Goal: Task Accomplishment & Management: Manage account settings

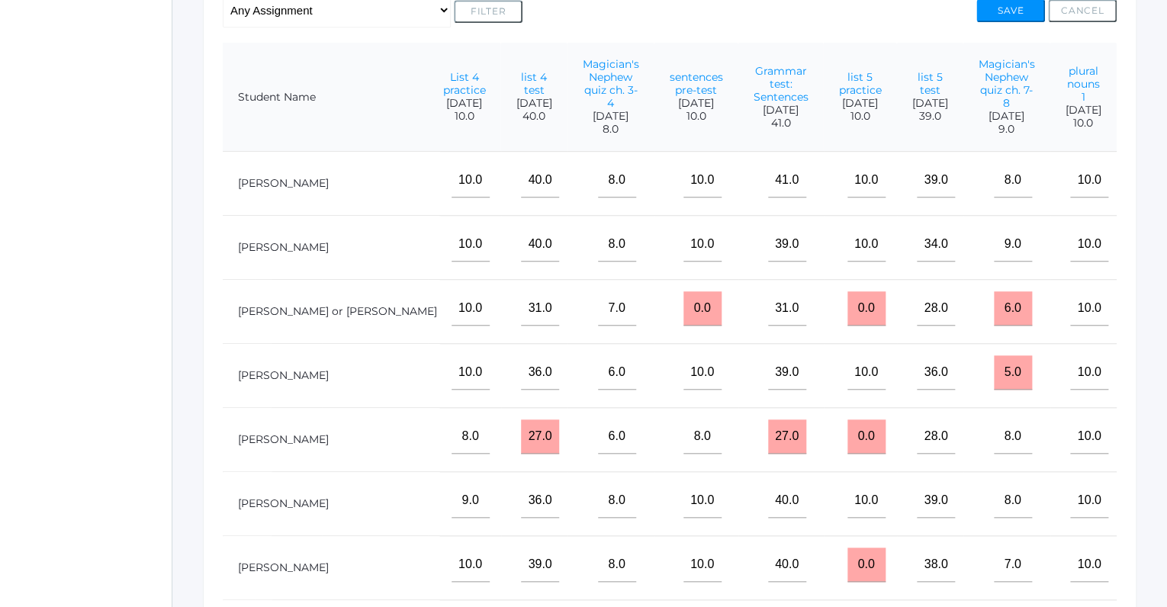
scroll to position [336, 0]
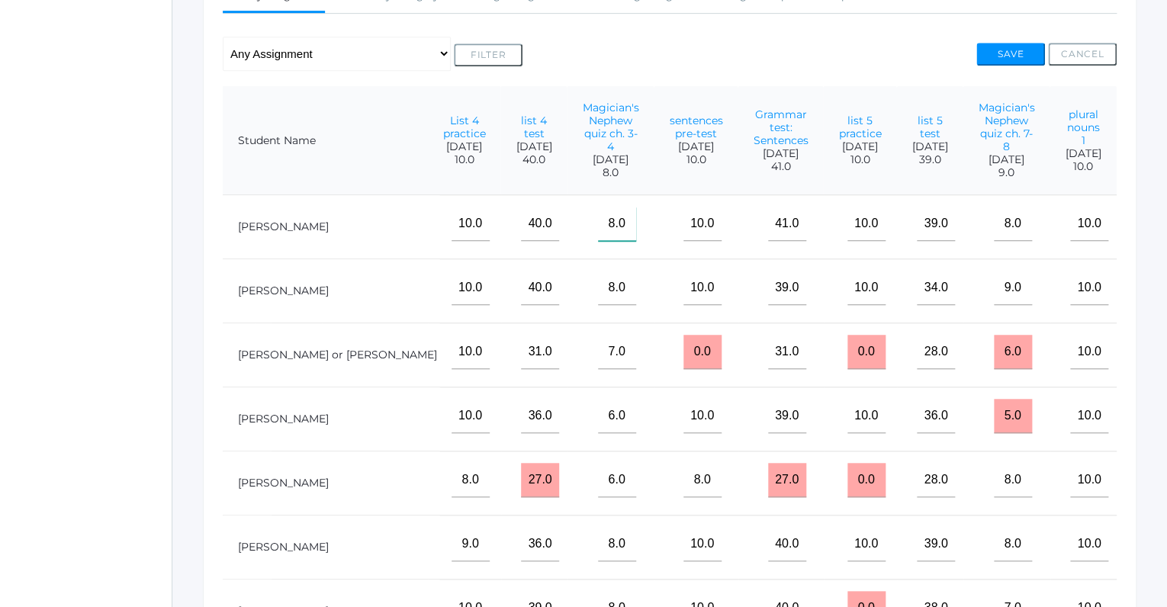
drag, startPoint x: 545, startPoint y: 238, endPoint x: 637, endPoint y: 237, distance: 92.3
click at [636, 237] on input"] "8.0" at bounding box center [617, 224] width 38 height 34
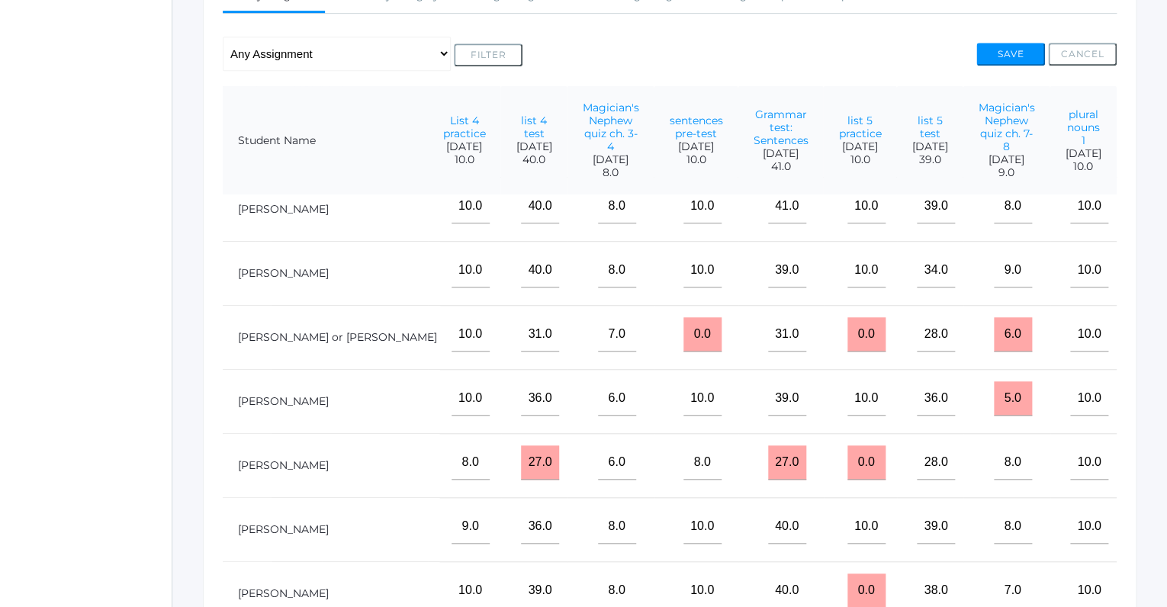
click at [739, 242] on td "39.0" at bounding box center [781, 274] width 85 height 64
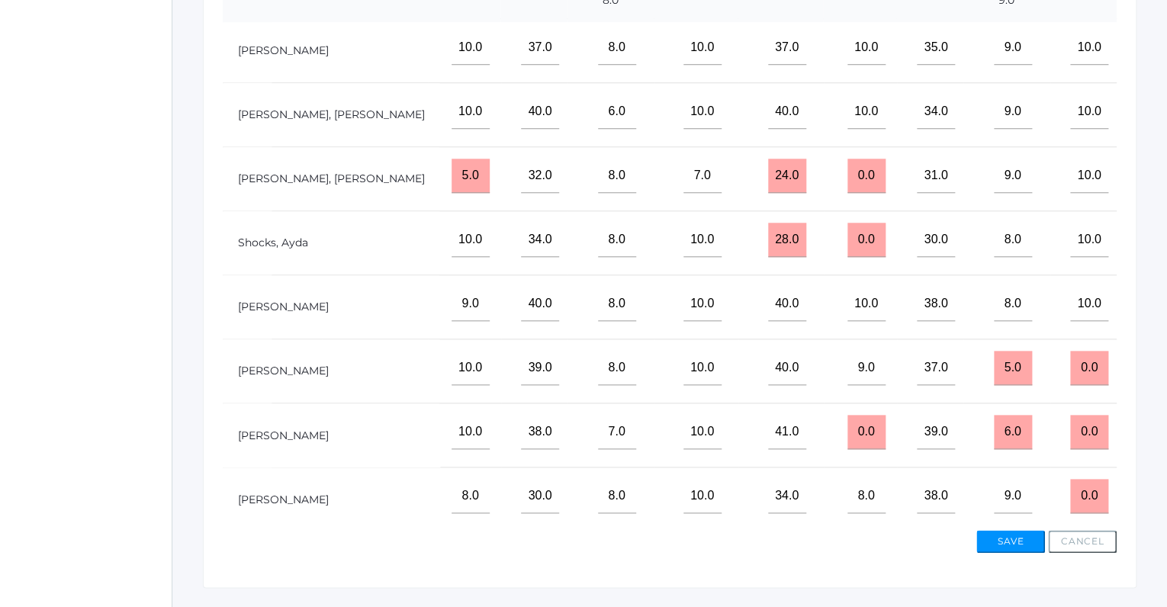
scroll to position [510, 0]
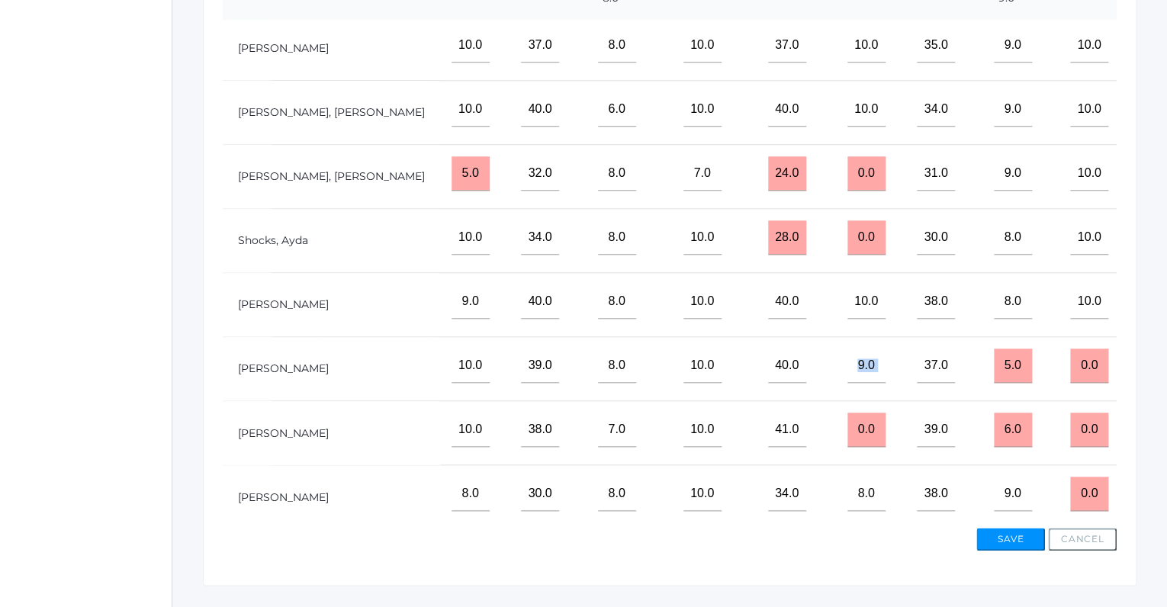
drag, startPoint x: 848, startPoint y: 364, endPoint x: 908, endPoint y: 375, distance: 61.4
drag, startPoint x: 1086, startPoint y: 424, endPoint x: 1045, endPoint y: 419, distance: 41.5
click at [1070, 419] on input "0.0" at bounding box center [1089, 430] width 38 height 34
type input "10"
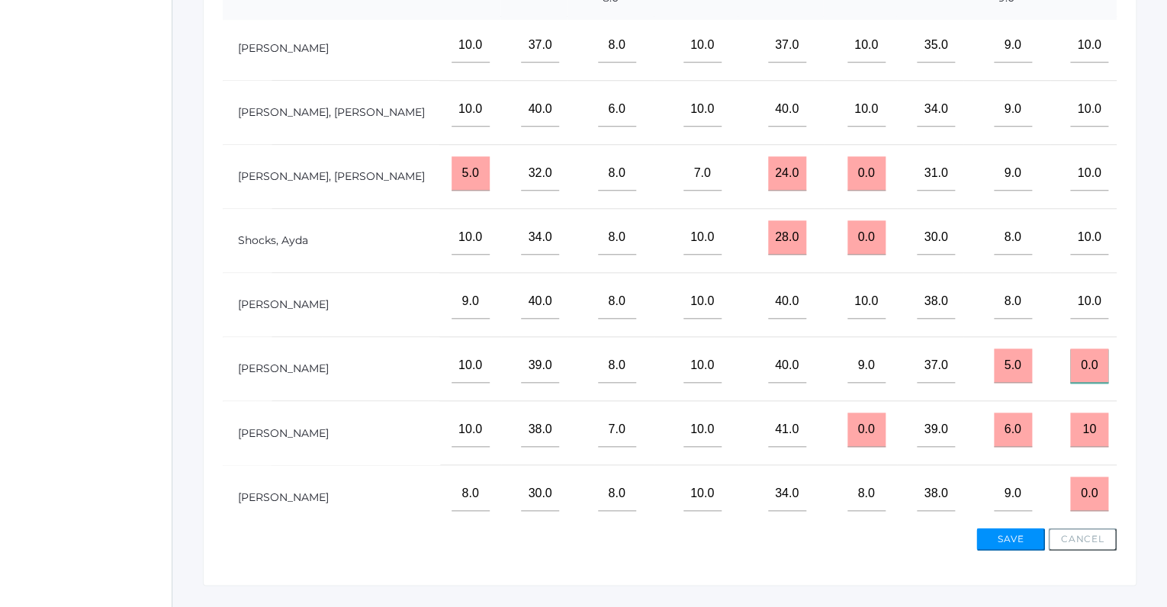
click at [1093, 357] on input "0.0" at bounding box center [1089, 366] width 38 height 34
type input "0"
click at [1093, 357] on input "10" at bounding box center [1089, 366] width 38 height 34
type input "10"
click at [1003, 531] on button "Save" at bounding box center [1011, 539] width 69 height 23
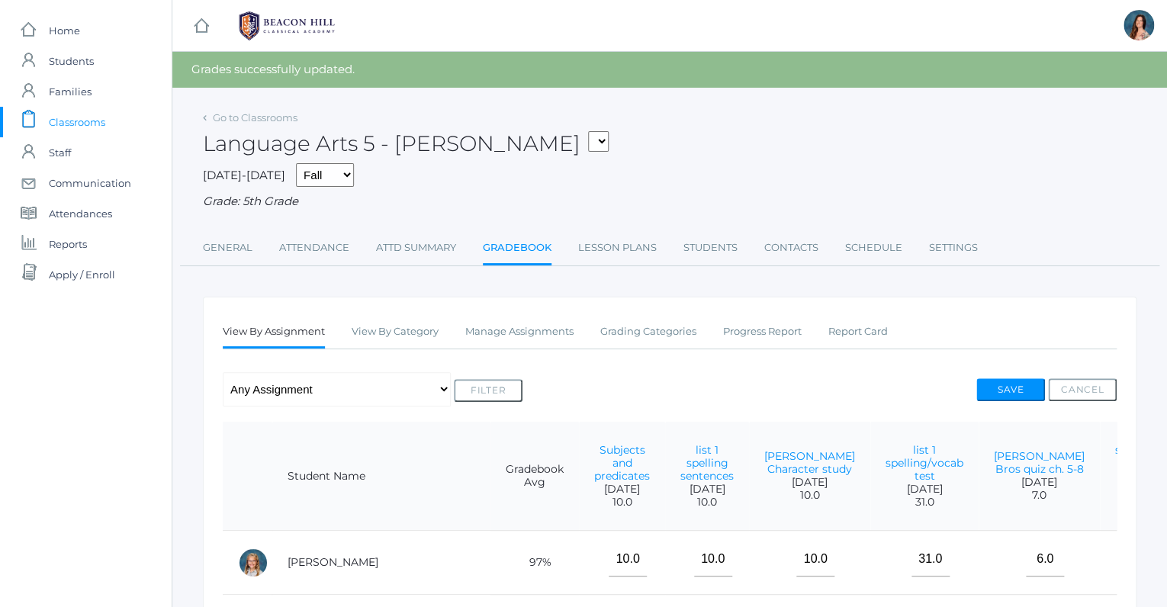
drag, startPoint x: 857, startPoint y: 389, endPoint x: 819, endPoint y: 378, distance: 39.6
click at [819, 378] on div "Any Assignment Category: Composition - orca paragraph - Civil War rough draft -…" at bounding box center [670, 389] width 894 height 34
click at [588, 131] on select "05ART - Art 5 Salazar 05CITIZEN - Citizenship and Stewardship 5 Salazar 05CITIZ…" at bounding box center [598, 141] width 21 height 21
select select "1964"
click option "05SOCS - Social Studies 5 [PERSON_NAME]" at bounding box center [0, 0] width 0 height 0
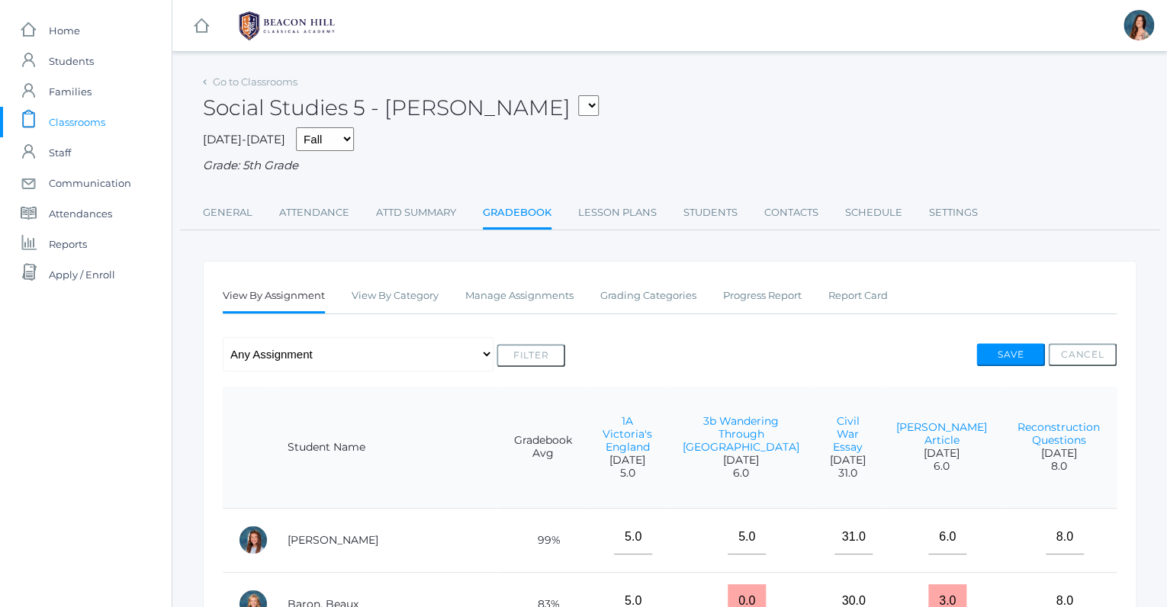
select select "1971"
click option "05MATH - Mathematics 5 [PERSON_NAME]" at bounding box center [0, 0] width 0 height 0
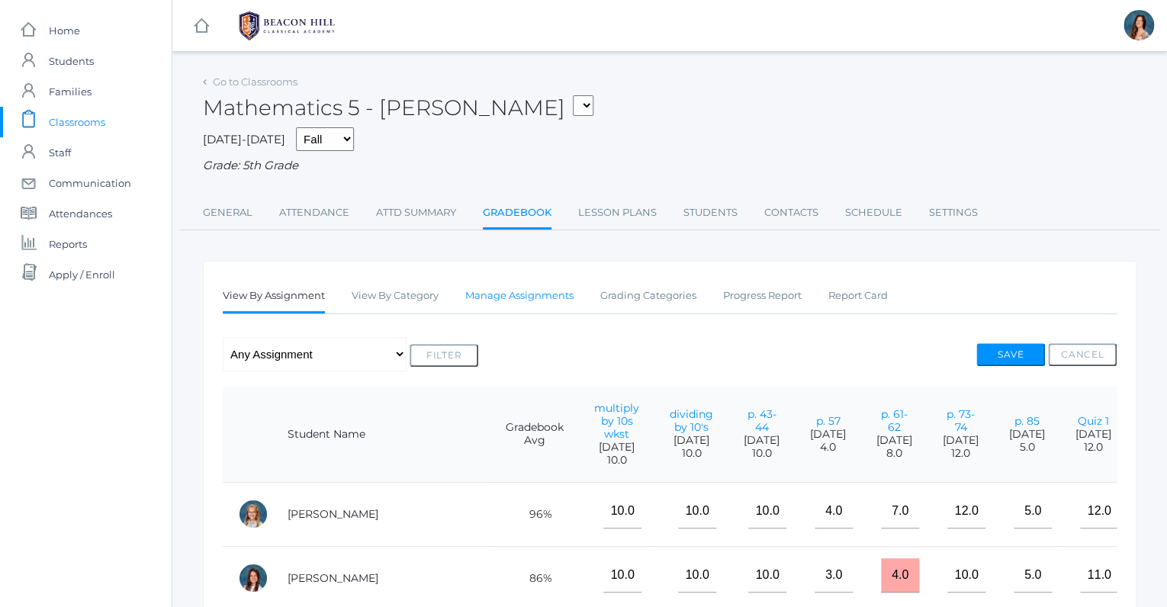
click at [526, 298] on link "Manage Assignments" at bounding box center [519, 296] width 108 height 31
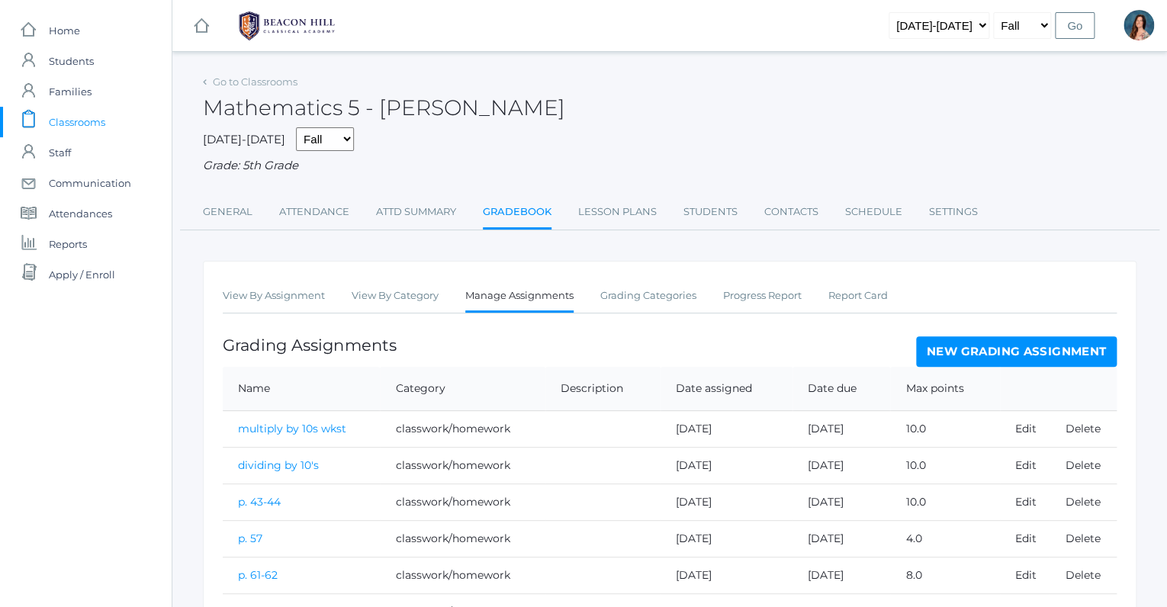
click at [954, 336] on link "New Grading Assignment" at bounding box center [1016, 351] width 201 height 31
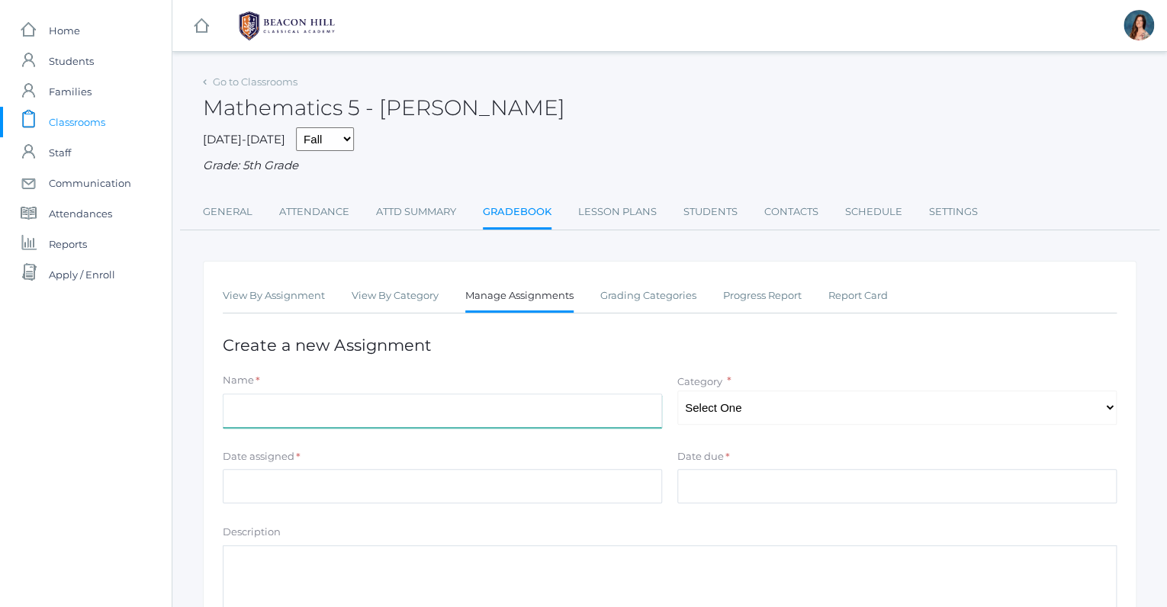
click at [465, 404] on input "Name" at bounding box center [442, 411] width 439 height 34
type input "Reteach pgs p. 1-2"
select select "1041"
click option "classwork/homework" at bounding box center [0, 0] width 0 height 0
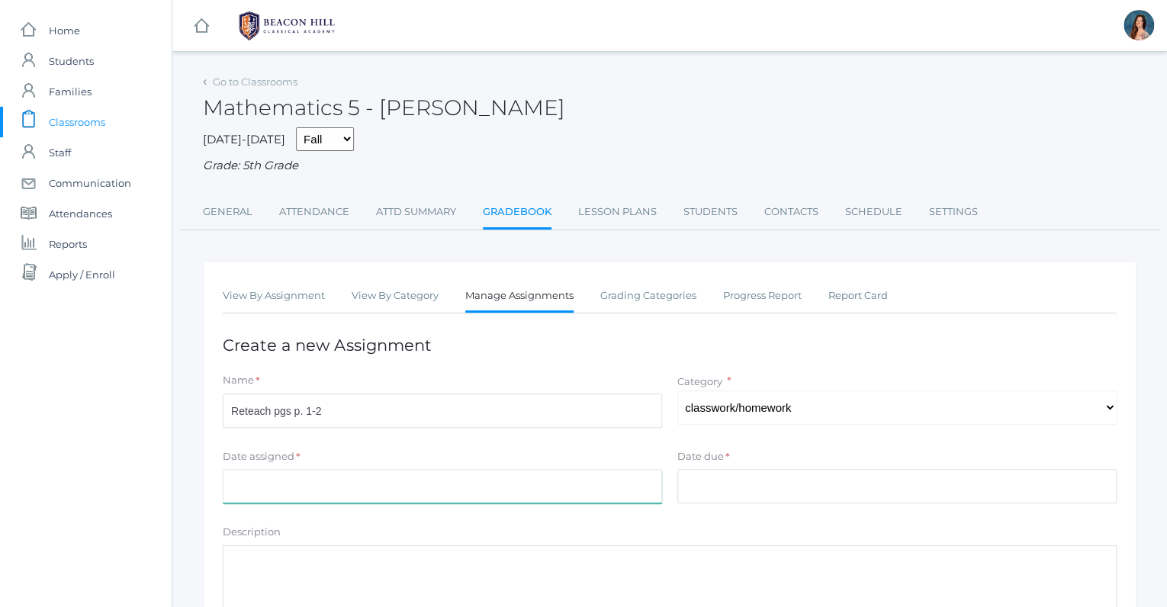
click at [612, 488] on input "Date assigned" at bounding box center [442, 486] width 439 height 34
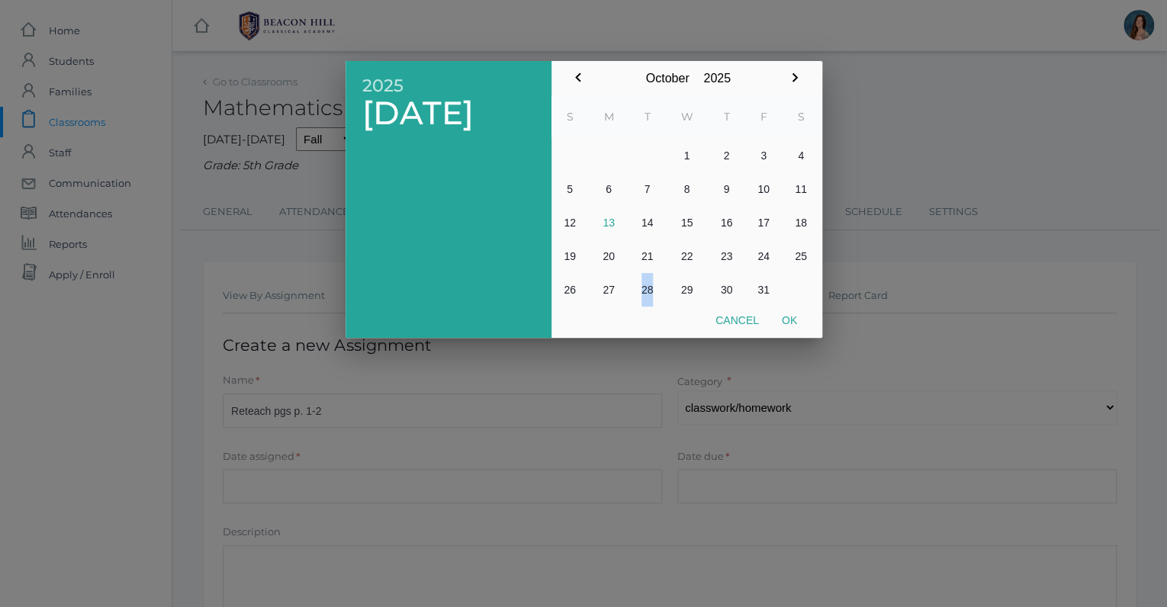
drag, startPoint x: 657, startPoint y: 305, endPoint x: 659, endPoint y: 292, distance: 13.2
click at [659, 292] on div "October January February March April May June July August September October Nov…" at bounding box center [687, 199] width 271 height 277
click at [719, 187] on button "9" at bounding box center [727, 189] width 37 height 34
click at [790, 317] on button "Ok" at bounding box center [790, 320] width 38 height 27
type input "2025-10-09"
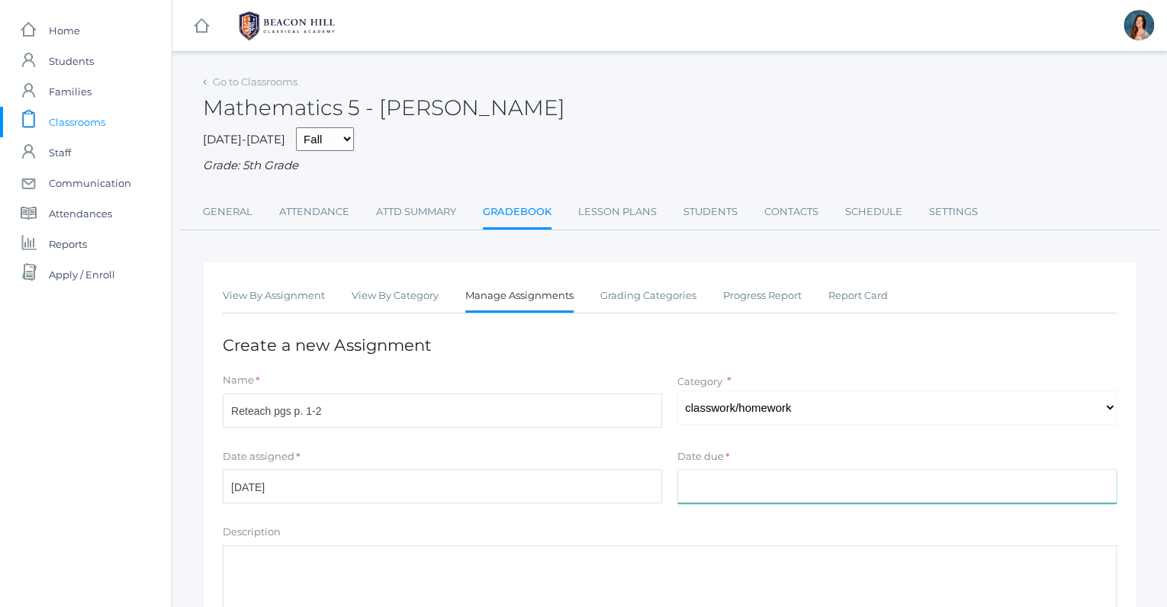
click at [706, 481] on input "Date due" at bounding box center [897, 486] width 439 height 34
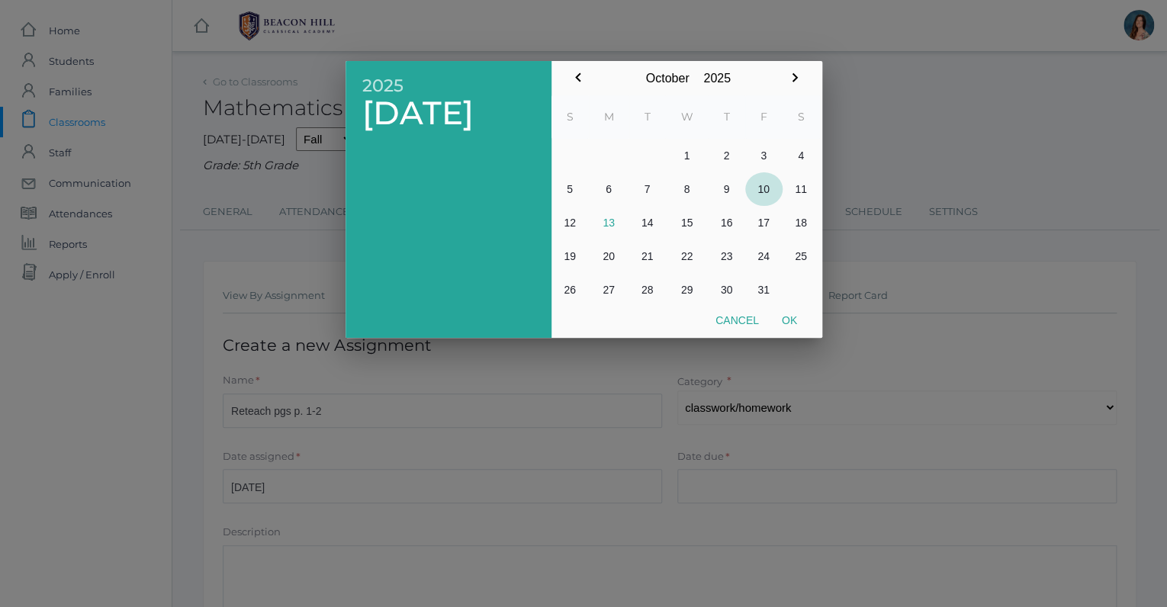
click at [765, 187] on button "10" at bounding box center [763, 189] width 37 height 34
click at [790, 317] on button "Ok" at bounding box center [790, 320] width 38 height 27
type input "[DATE]"
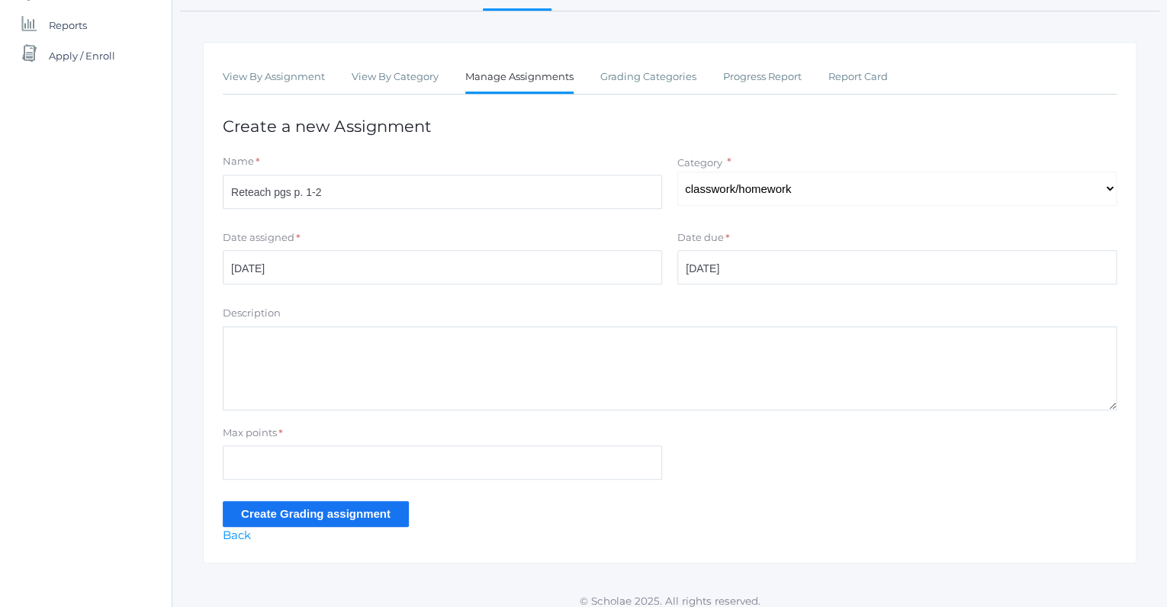
scroll to position [227, 0]
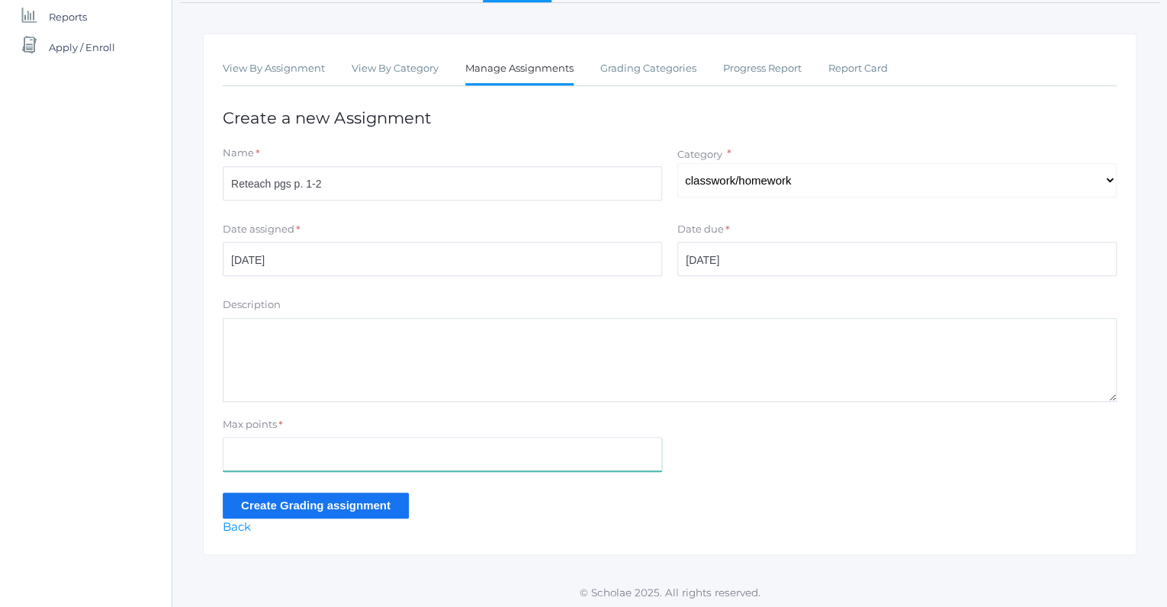
click at [243, 452] on input "Max points" at bounding box center [442, 454] width 439 height 34
type input "10"
click at [257, 510] on input "Create Grading assignment" at bounding box center [316, 505] width 186 height 25
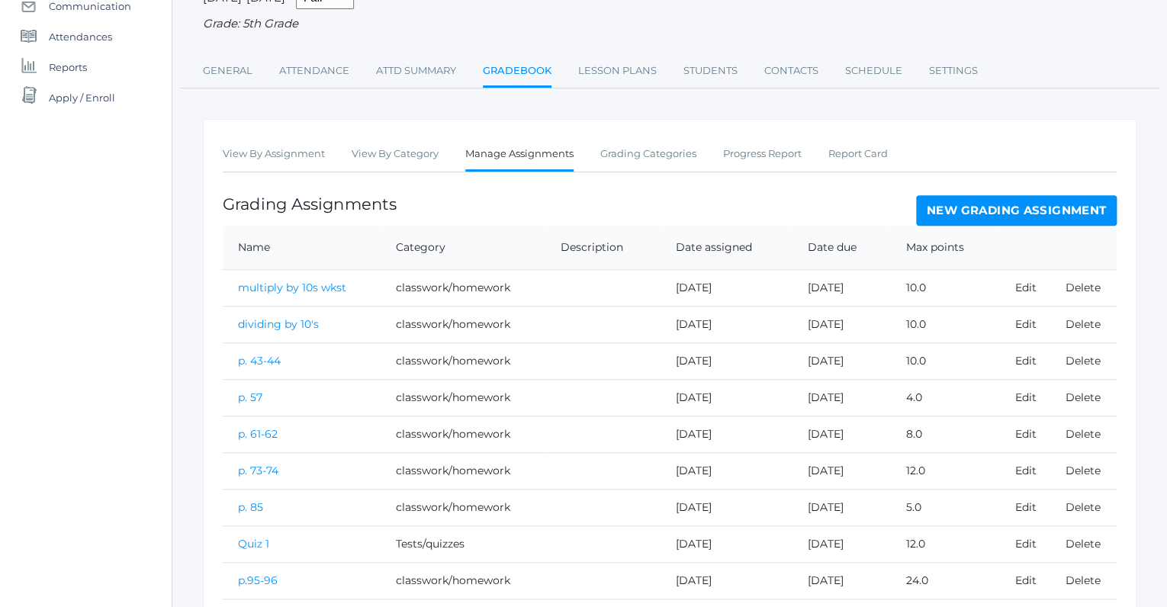
scroll to position [382, 0]
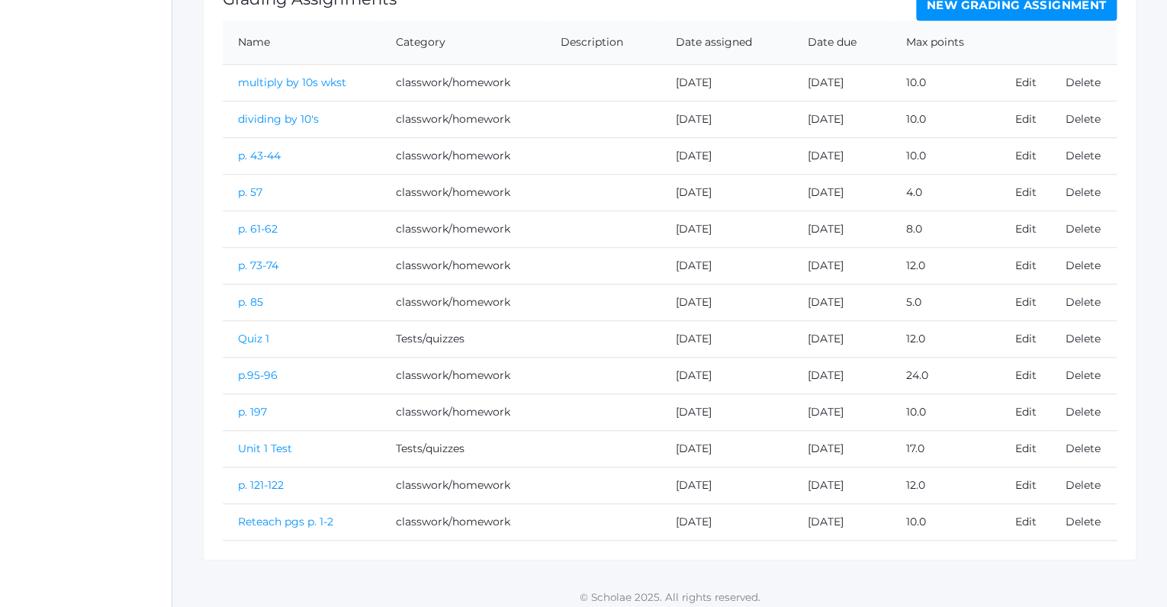
click at [291, 518] on link "Reteach pgs p. 1-2" at bounding box center [285, 522] width 95 height 14
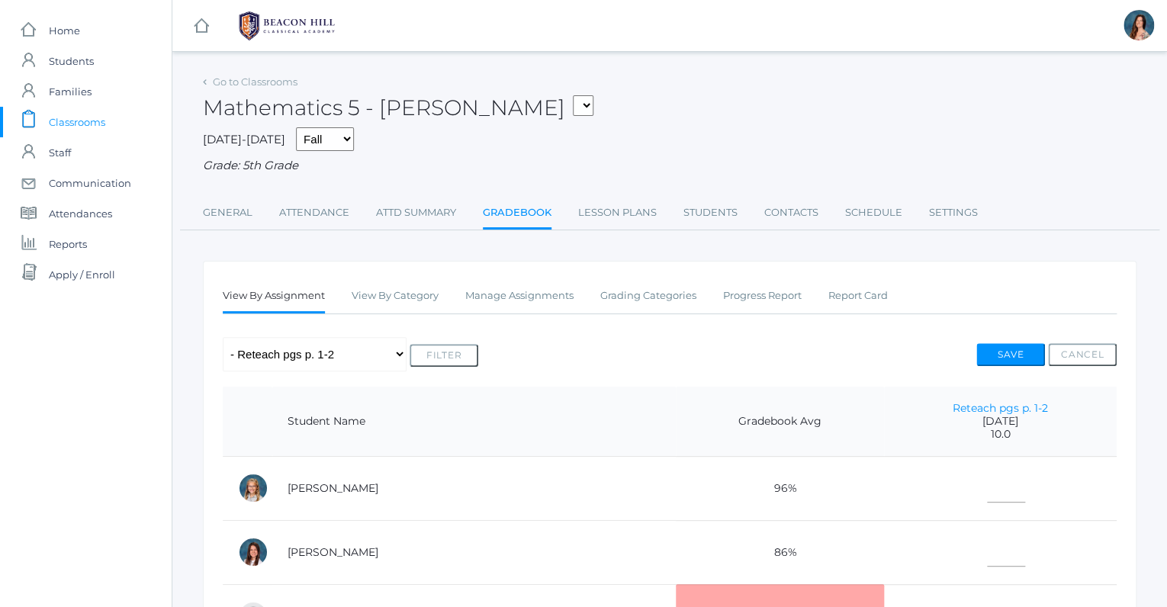
drag, startPoint x: 291, startPoint y: 518, endPoint x: 497, endPoint y: 427, distance: 225.1
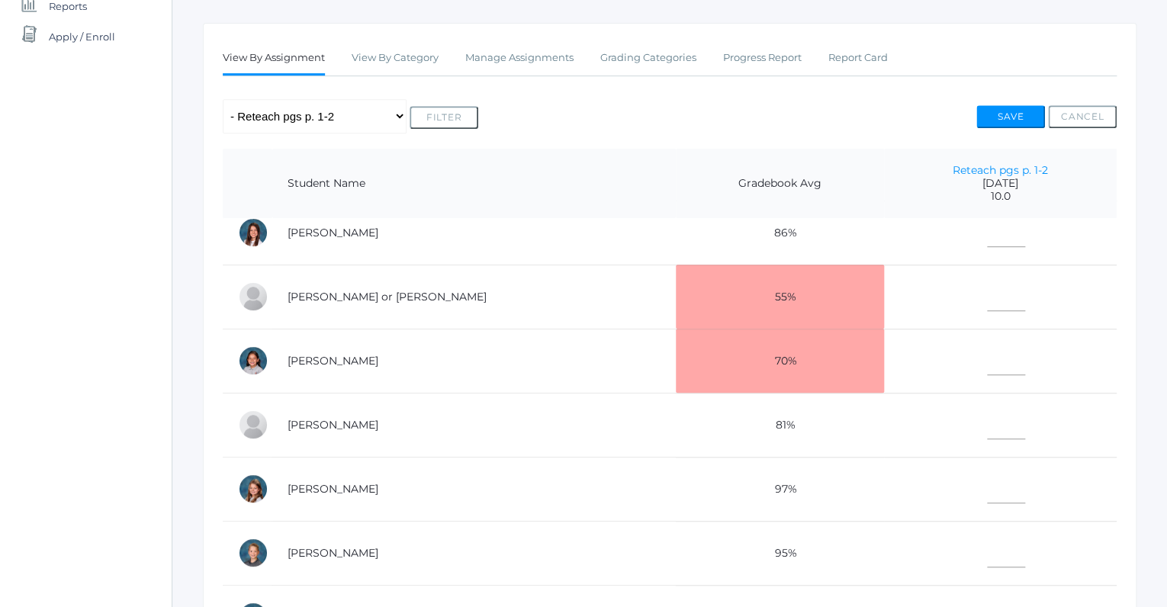
scroll to position [89, 0]
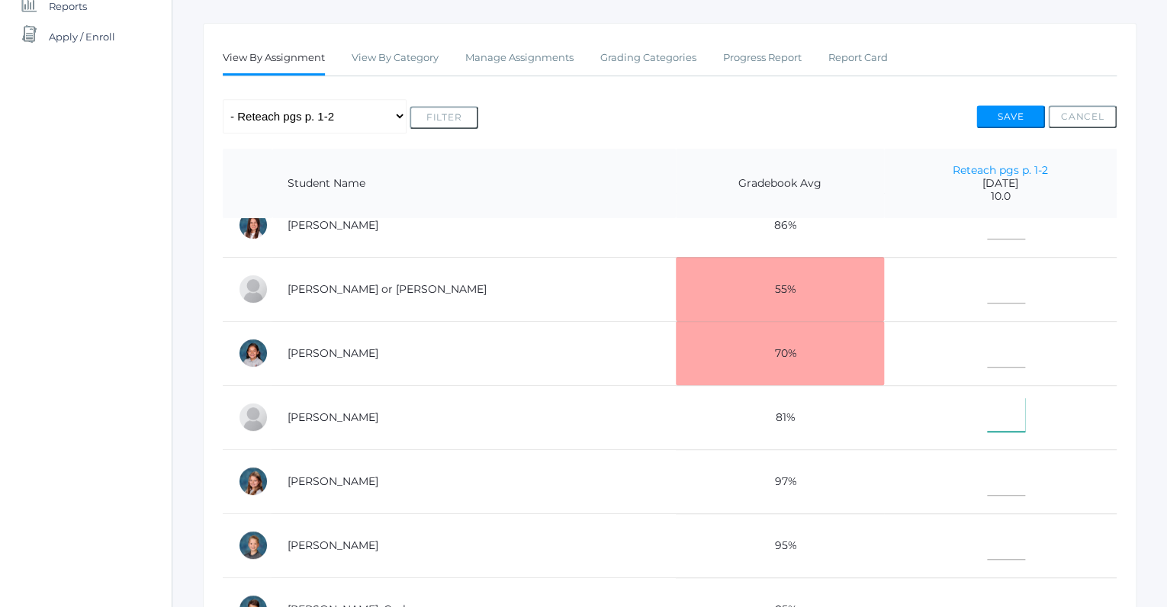
click at [987, 414] on input"] "text" at bounding box center [1006, 415] width 38 height 34
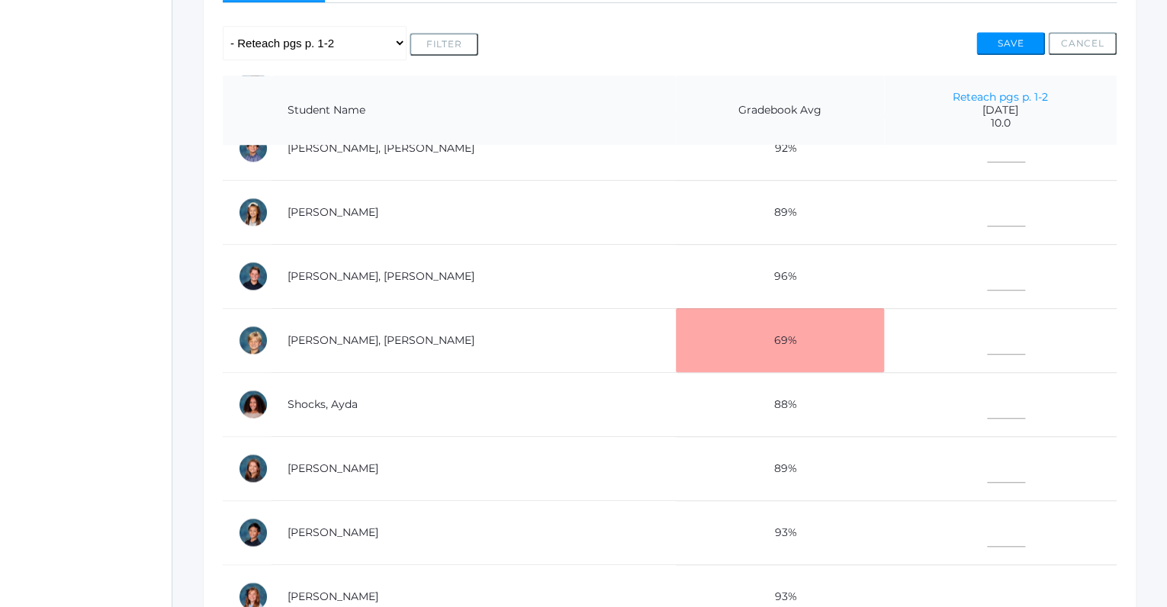
scroll to position [317, 0]
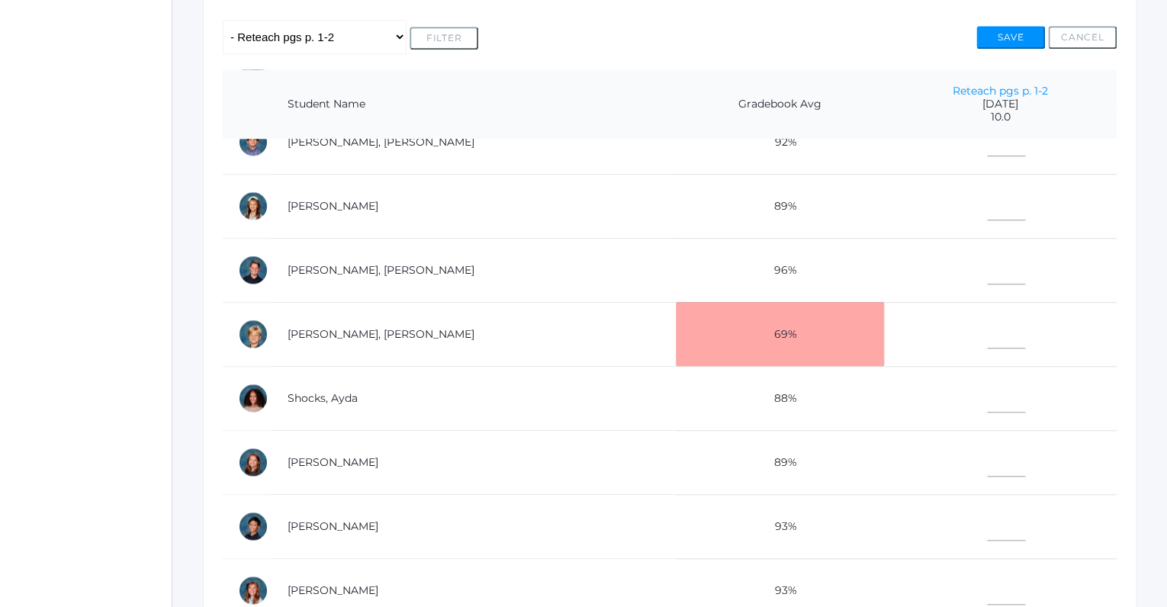
type input"] "10"
click at [987, 521] on input"] "text" at bounding box center [1006, 524] width 38 height 34
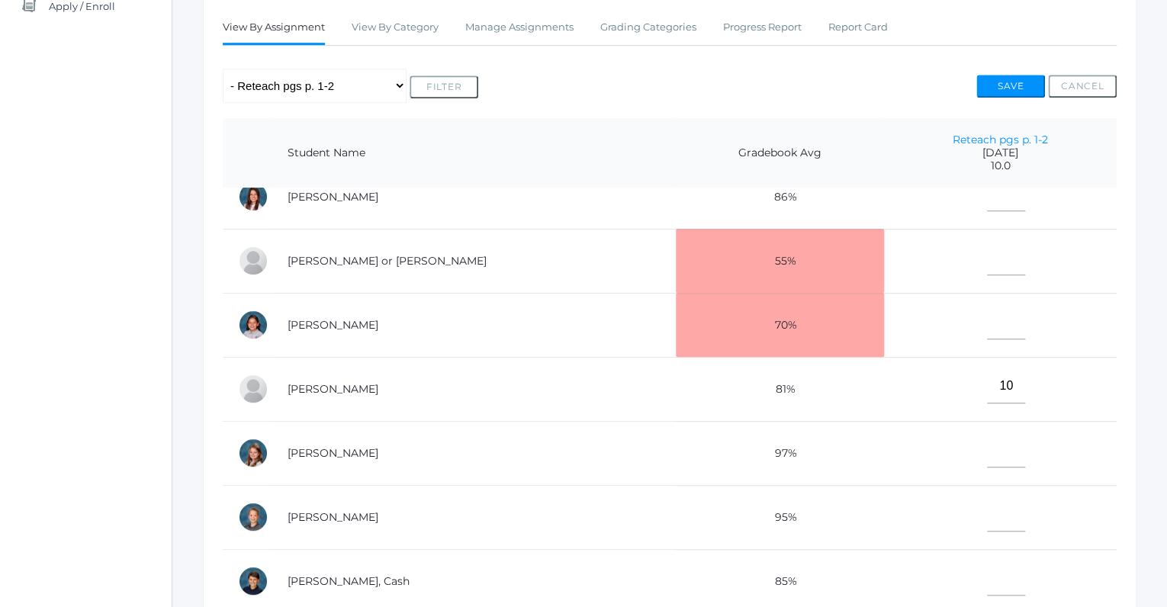
scroll to position [80, 0]
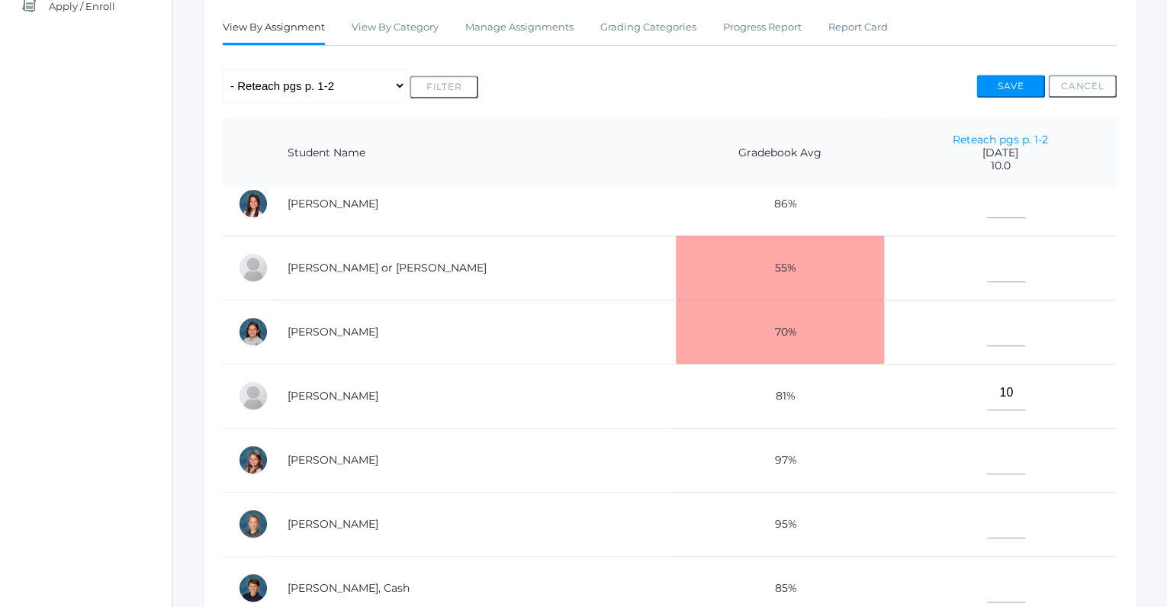
type input"] "10"
click at [987, 326] on input"] "text" at bounding box center [1006, 329] width 38 height 34
drag, startPoint x: 987, startPoint y: 304, endPoint x: 987, endPoint y: 286, distance: 17.5
click at [987, 312] on input"] "10" at bounding box center [1006, 329] width 38 height 34
type input"] "10"
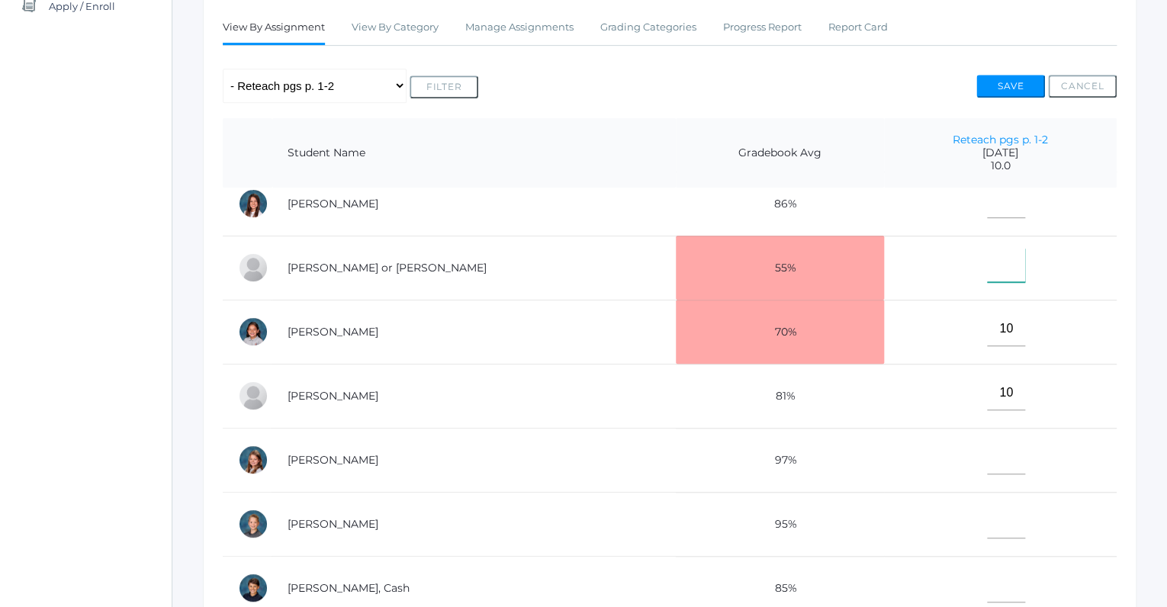
click at [987, 269] on input"] "text" at bounding box center [1006, 265] width 38 height 34
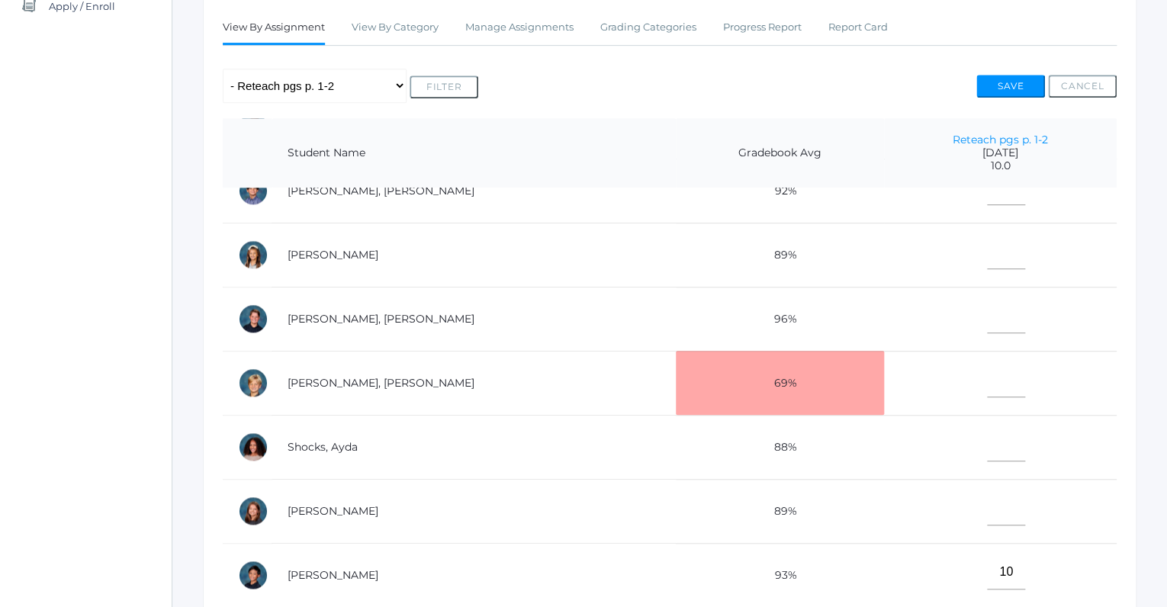
scroll to position [506, 0]
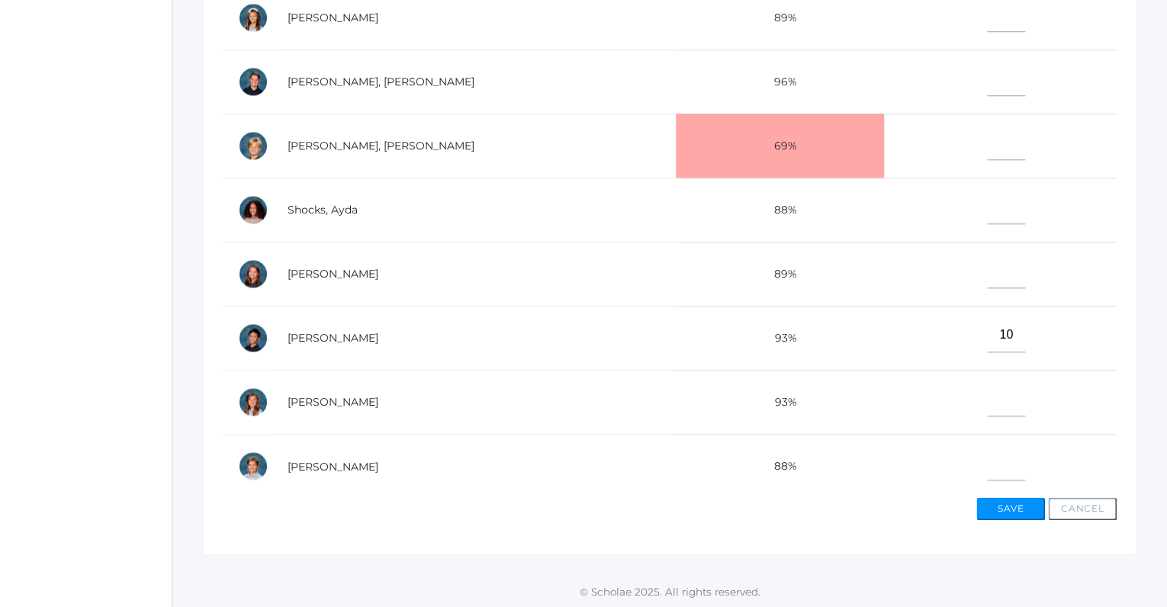
type input"] "9"
drag, startPoint x: 954, startPoint y: 388, endPoint x: 983, endPoint y: 396, distance: 30.9
click at [983, 396] on td at bounding box center [1000, 402] width 233 height 64
click at [987, 396] on input"] "text" at bounding box center [1006, 399] width 38 height 34
type input"] "10"
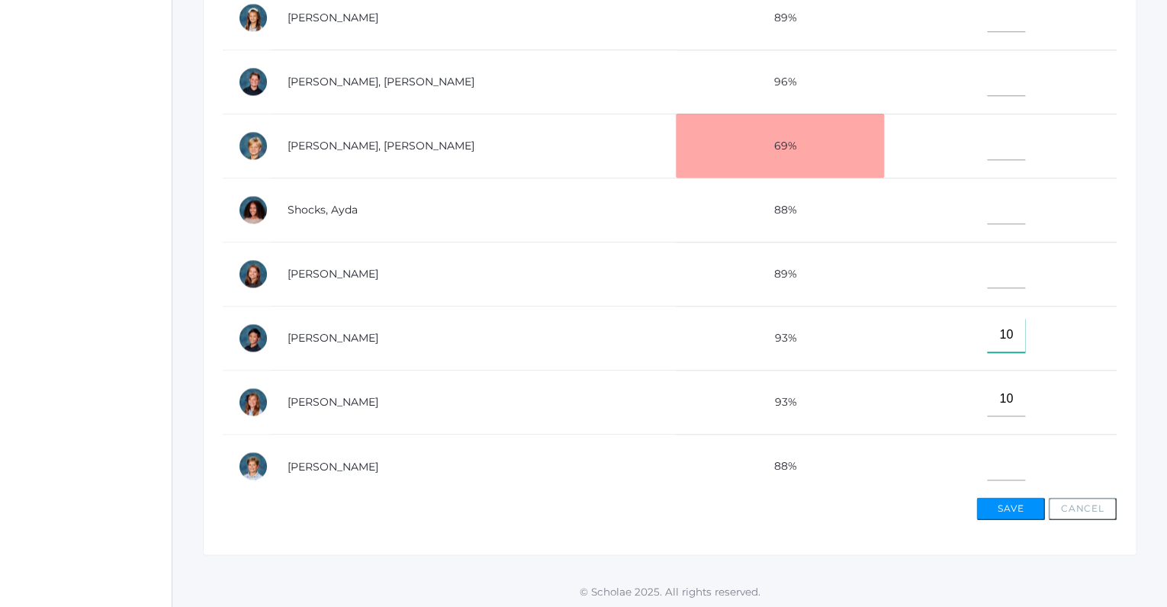
click at [998, 318] on input"] "10" at bounding box center [1006, 335] width 38 height 34
click at [990, 206] on input"] "text" at bounding box center [1006, 207] width 38 height 34
type input"] "10"
click at [987, 459] on input"] "text" at bounding box center [1006, 463] width 38 height 34
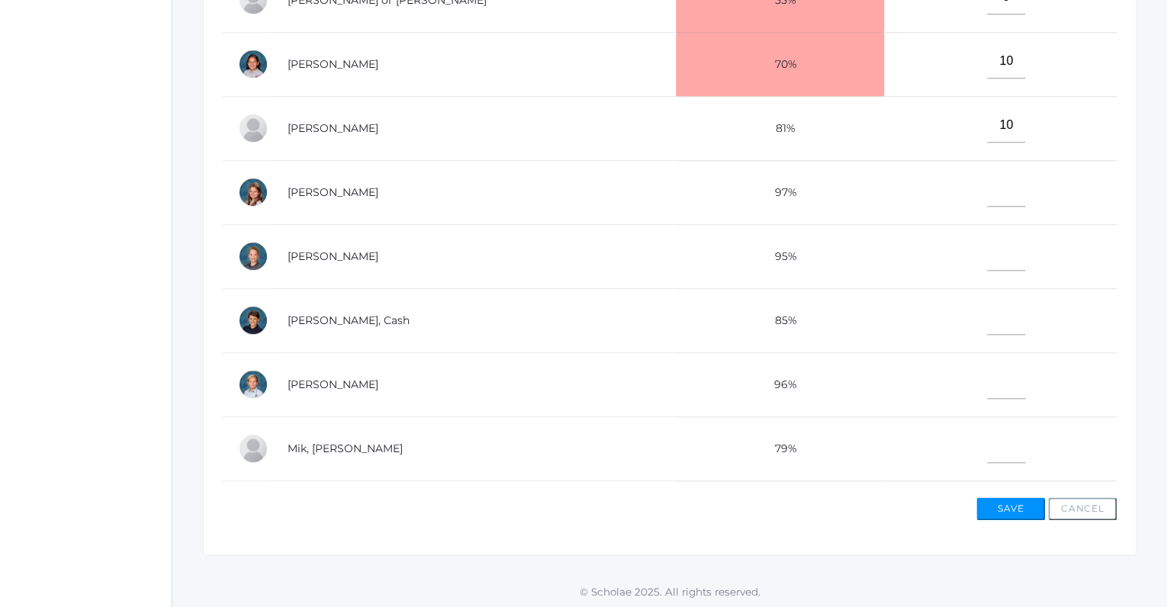
scroll to position [107, 0]
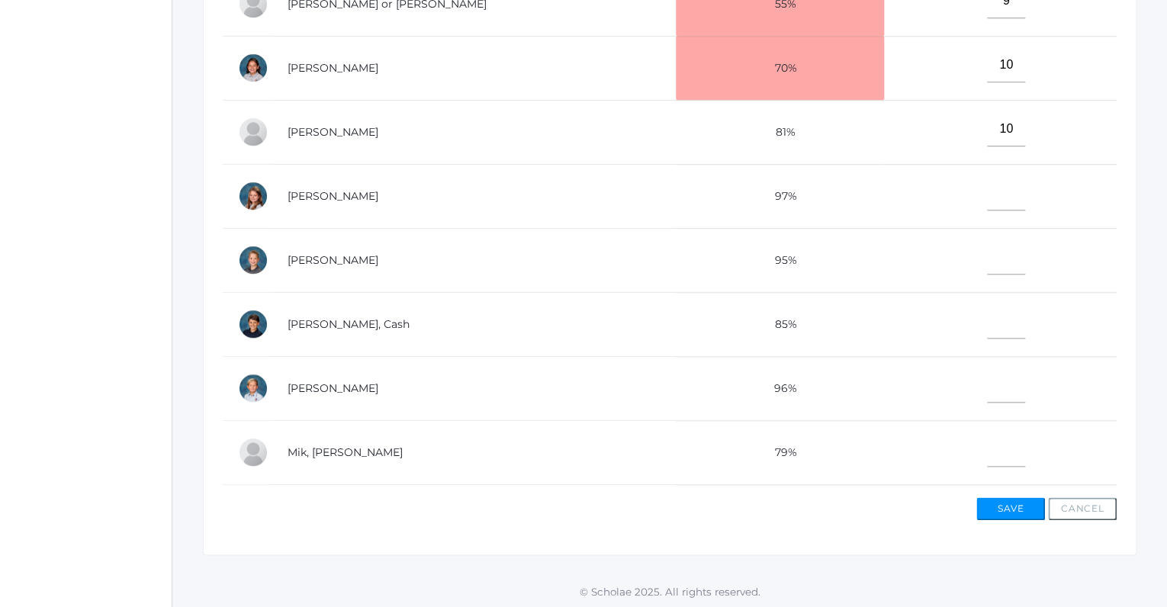
type input"] "10"
click at [987, 257] on input"] "text" at bounding box center [1006, 257] width 38 height 34
type input"] "10"
click at [987, 389] on input"] "text" at bounding box center [1006, 386] width 38 height 34
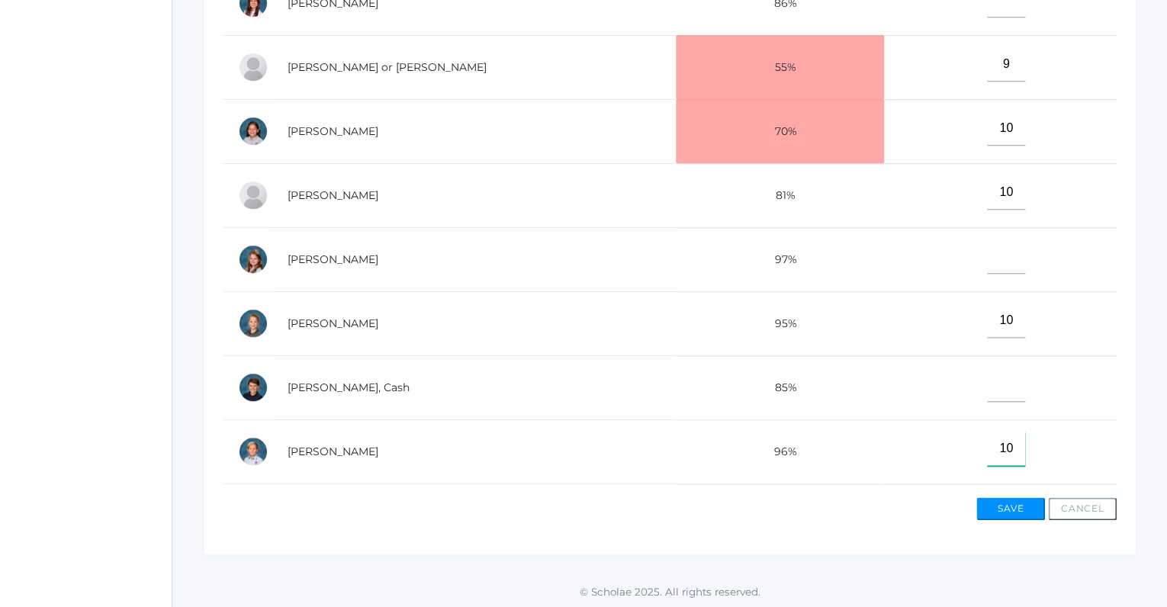
scroll to position [0, 0]
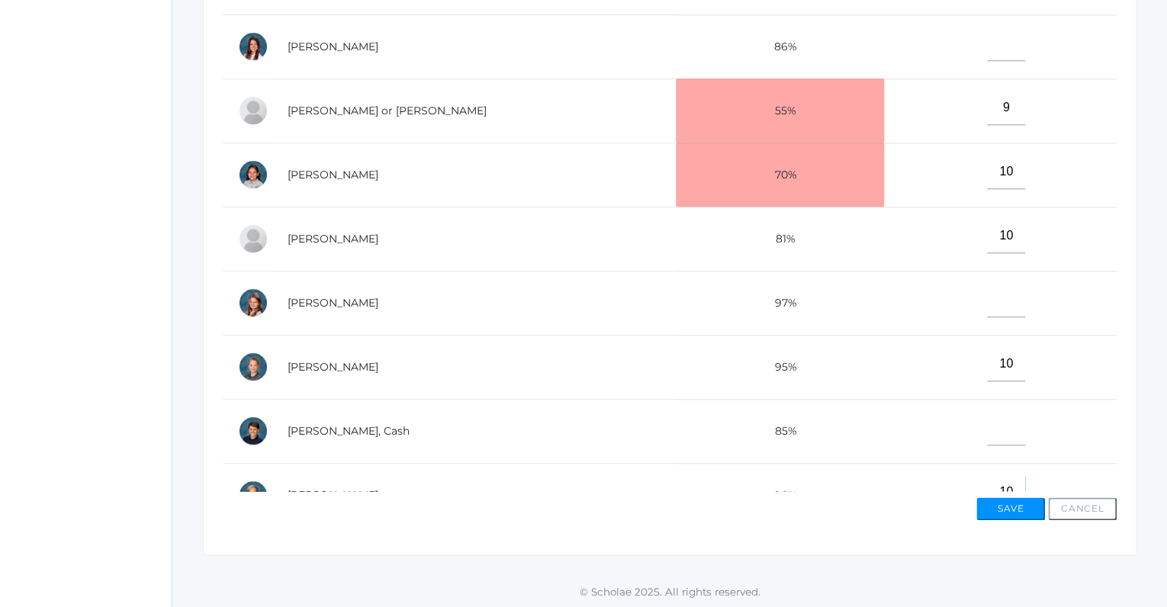
type input"] "10"
click at [987, 43] on input"] "text" at bounding box center [1006, 44] width 38 height 34
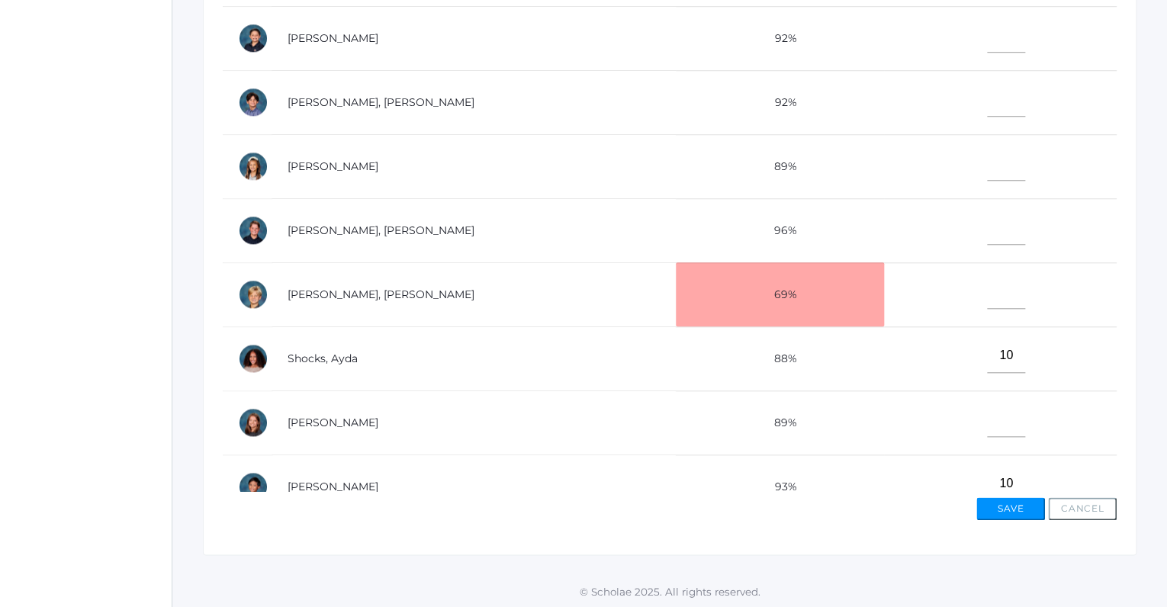
scroll to position [589, 0]
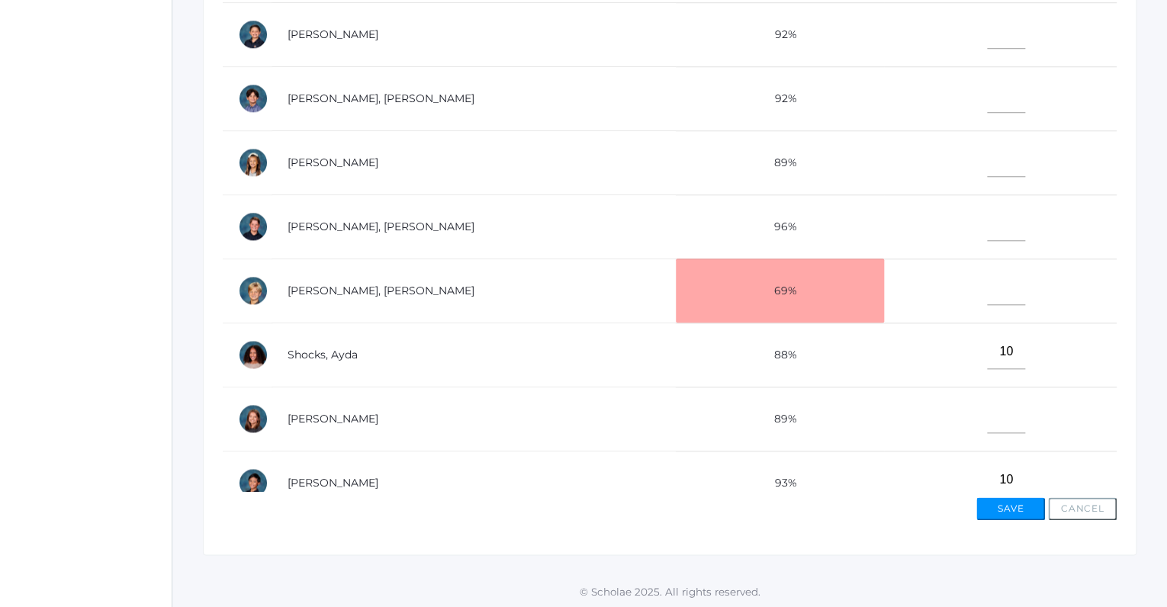
type input"] "10"
click at [987, 223] on input"] "text" at bounding box center [1006, 224] width 38 height 34
type input"] "10"
click at [987, 416] on input"] "text" at bounding box center [1006, 416] width 38 height 34
type input"] "10"
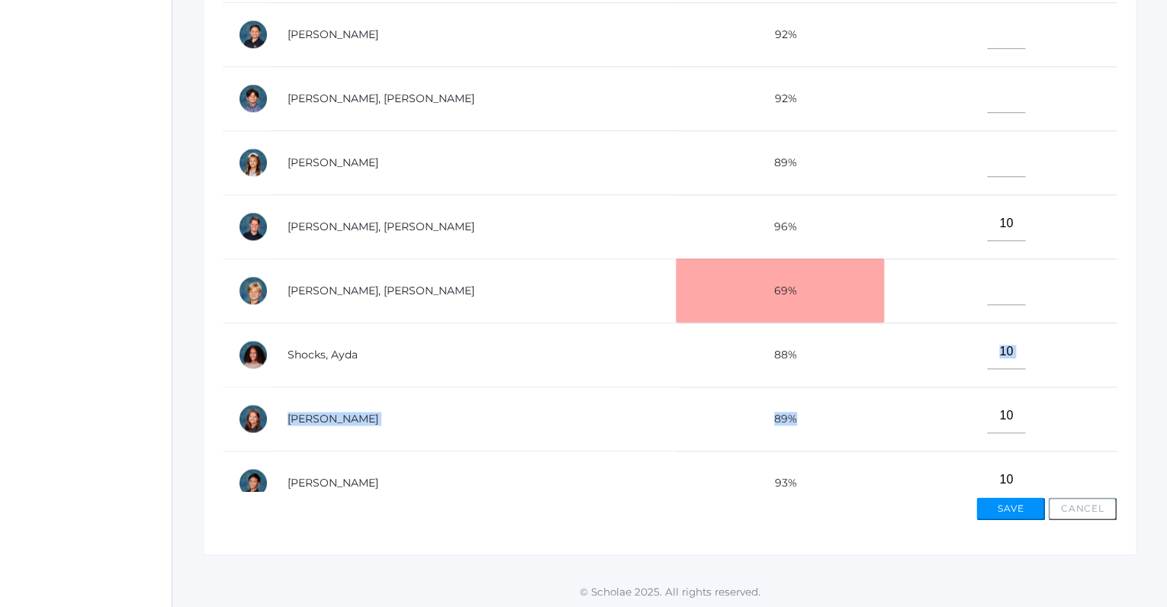
click at [971, 378] on tbody "Albanese, Paige 96% Carpenter, Grace 86% 10 Cope, Thomas or Tom 55% 9 Ewing, Es…" at bounding box center [670, 2] width 894 height 1282
click at [987, 284] on input"] "text" at bounding box center [1006, 288] width 38 height 34
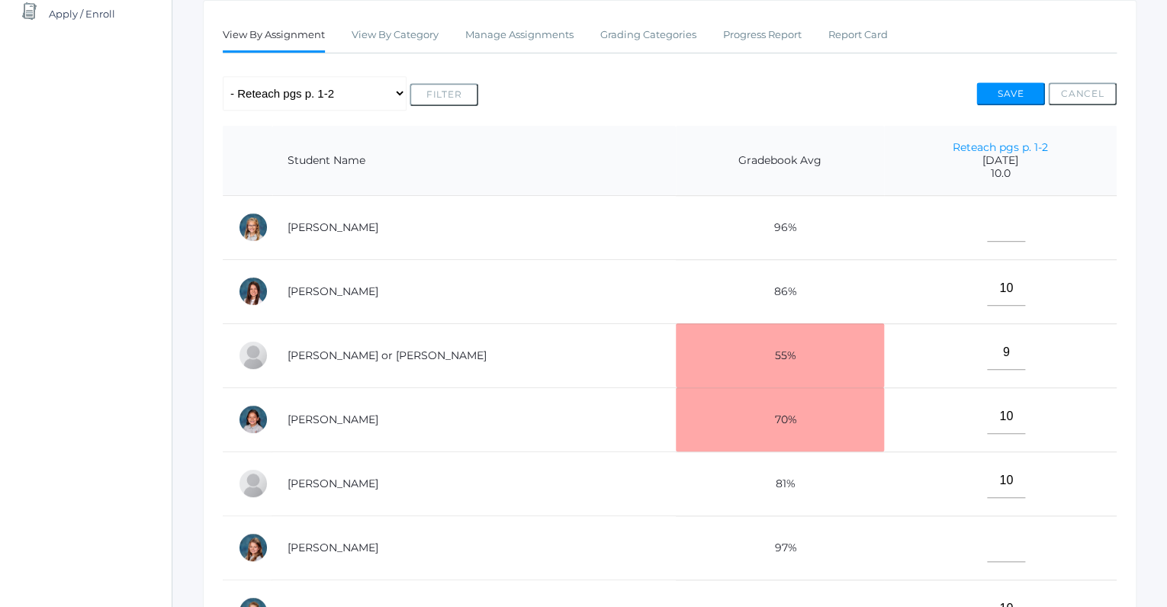
scroll to position [257, 0]
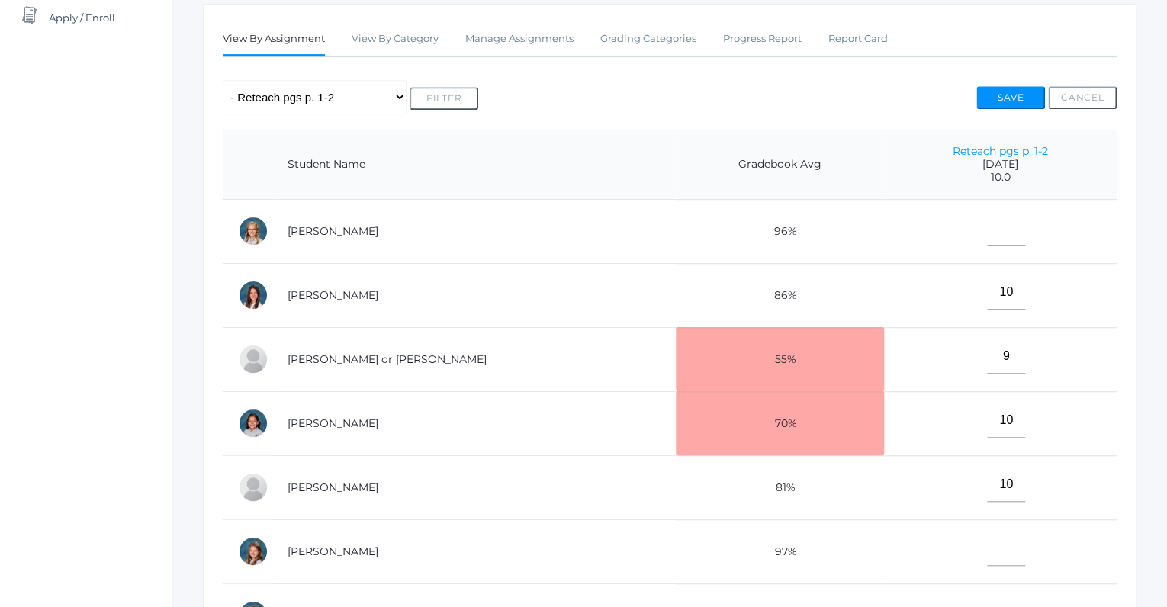
type input"] "9"
click at [987, 230] on input"] "text" at bounding box center [1006, 228] width 38 height 34
drag, startPoint x: 977, startPoint y: 235, endPoint x: 973, endPoint y: 318, distance: 83.2
click at [987, 246] on input"] "10" at bounding box center [1006, 228] width 38 height 34
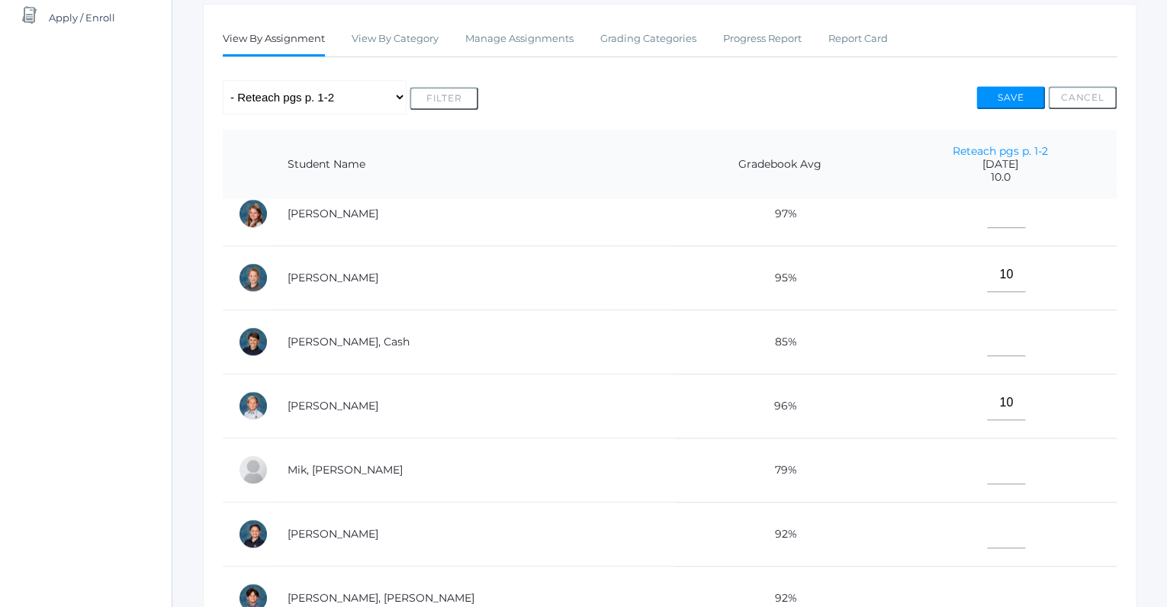
scroll to position [328, 0]
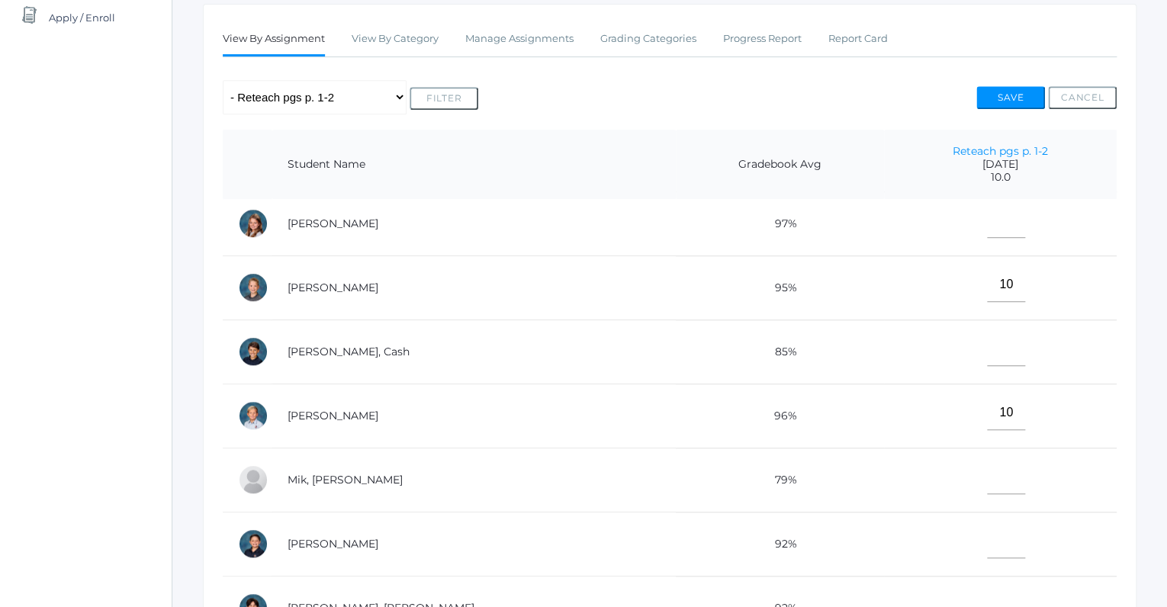
type input"] "10"
click at [987, 224] on input"] "text" at bounding box center [1006, 221] width 38 height 34
type input"] "10"
drag, startPoint x: 983, startPoint y: 258, endPoint x: 983, endPoint y: 308, distance: 50.4
click at [983, 308] on td "10" at bounding box center [1000, 288] width 233 height 64
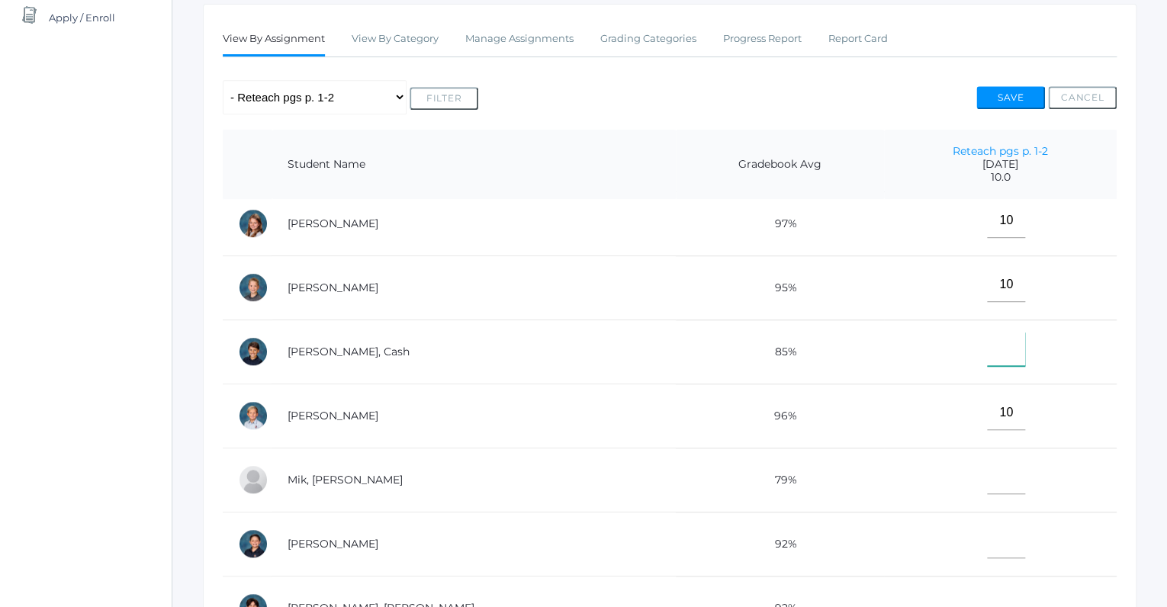
click at [987, 343] on input"] "text" at bounding box center [1006, 349] width 38 height 34
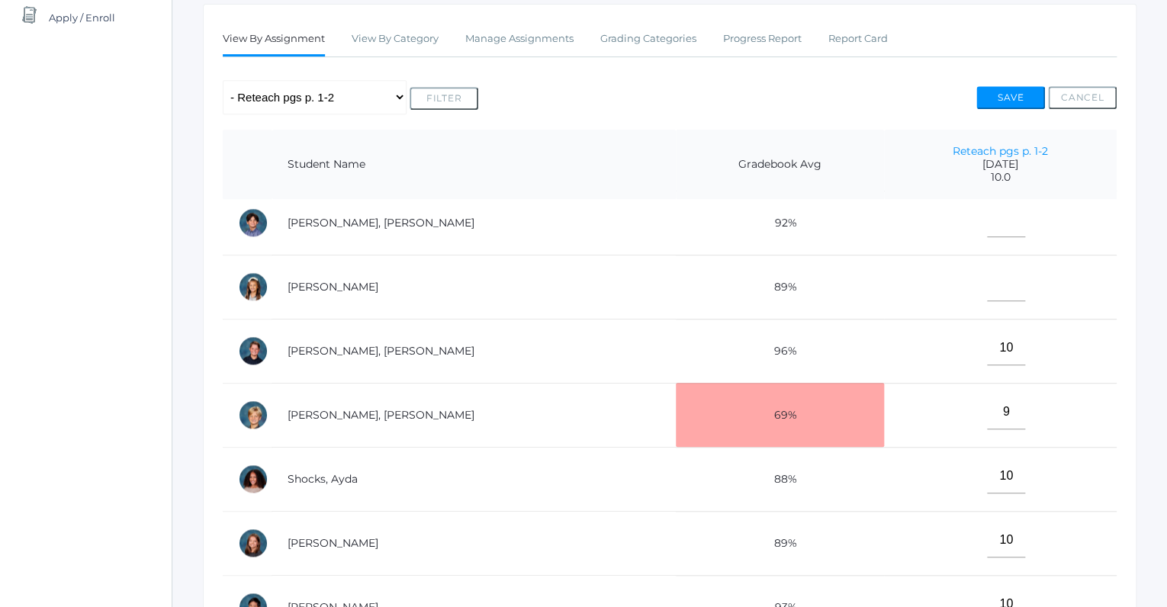
scroll to position [734, 0]
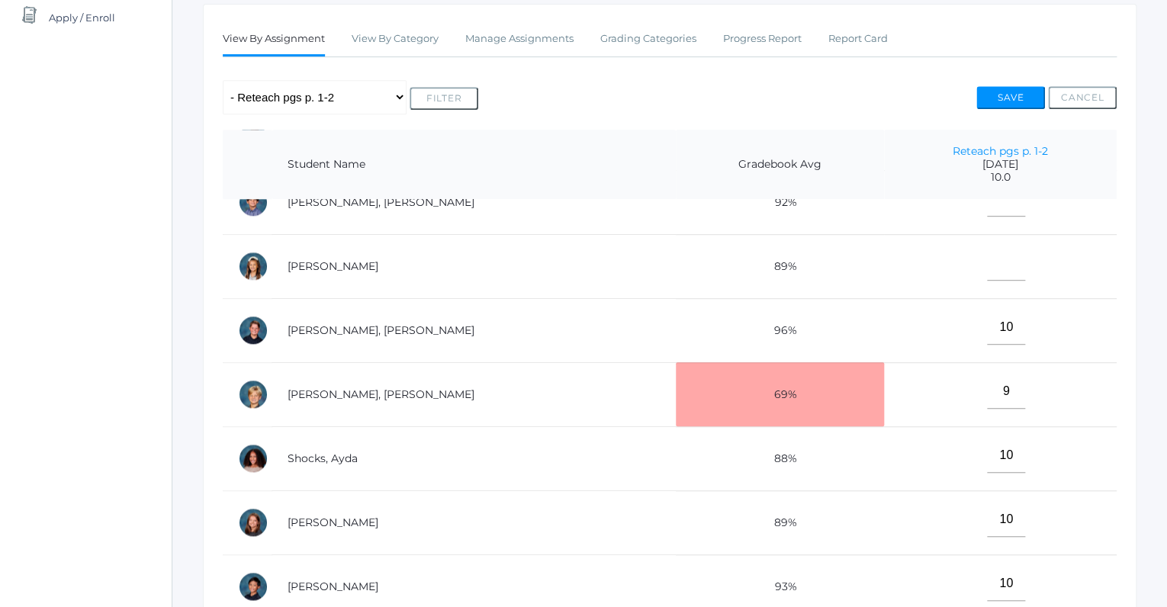
type input"] "10"
click at [990, 267] on input"] "text" at bounding box center [1006, 263] width 38 height 34
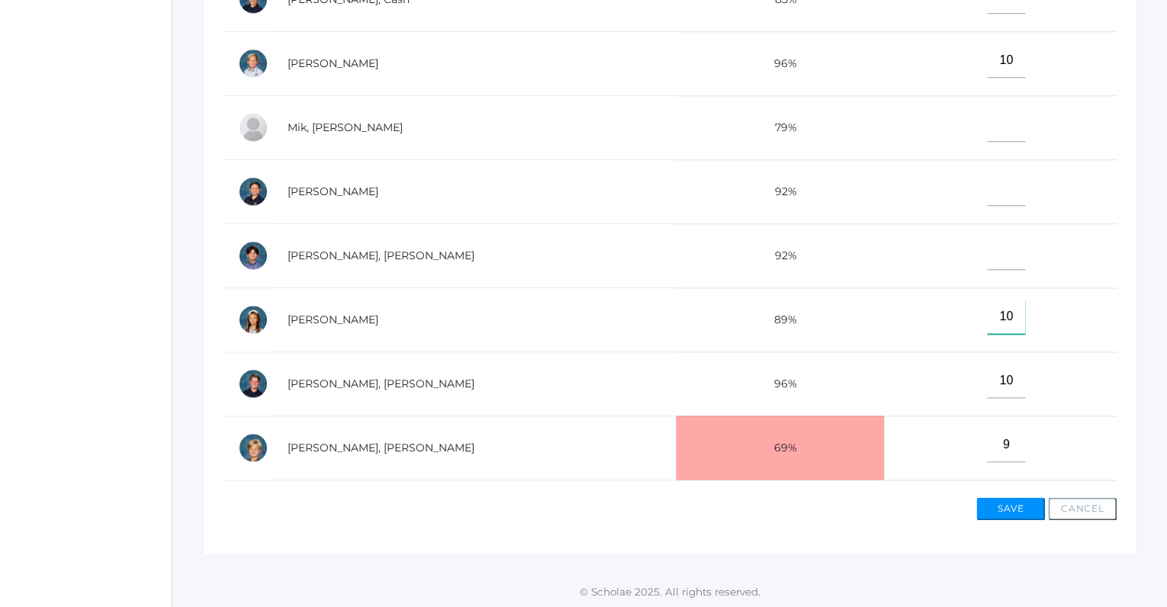
scroll to position [430, 0]
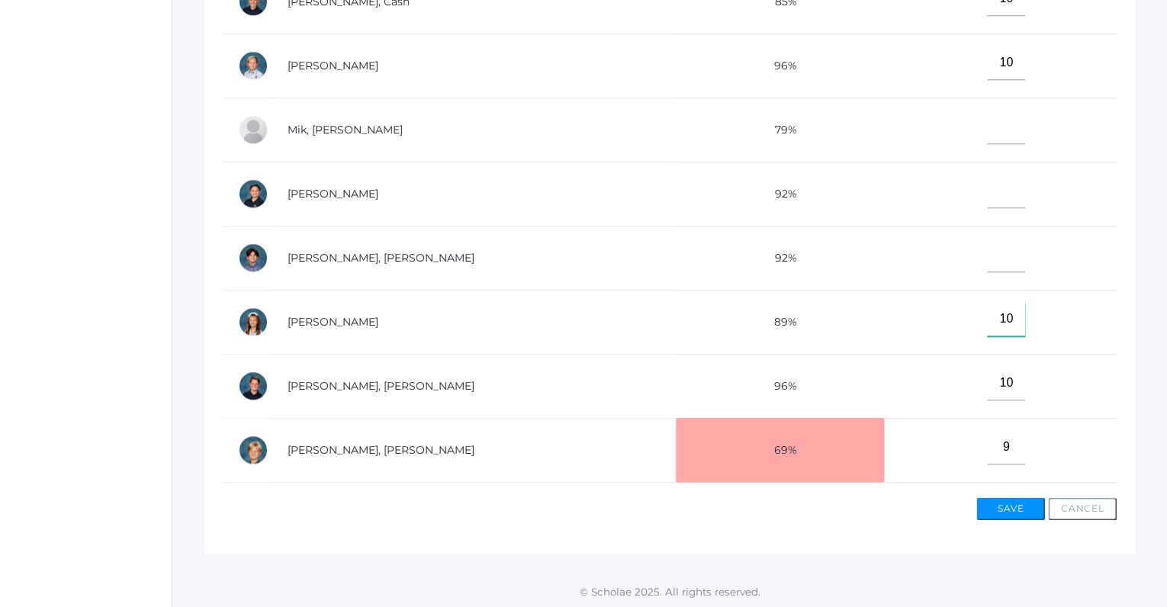
type input"] "10"
click at [987, 251] on input"] "text" at bounding box center [1006, 255] width 38 height 34
type input"] "0"
click at [987, 190] on input"] "text" at bounding box center [1006, 191] width 38 height 34
type input"] "10"
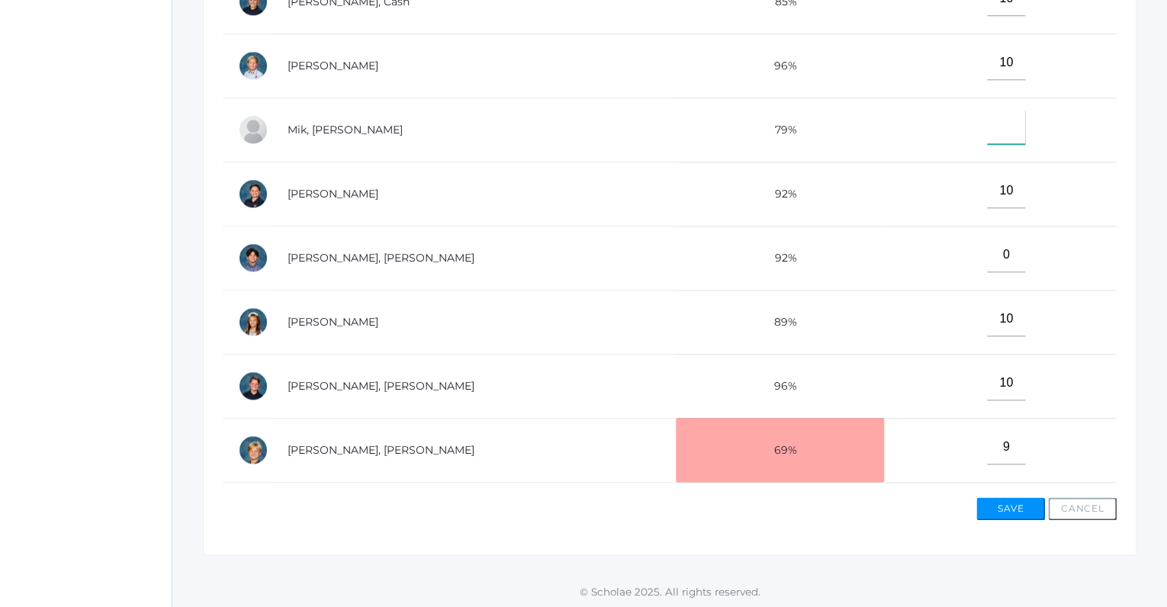
click at [987, 127] on input"] "text" at bounding box center [1006, 127] width 38 height 34
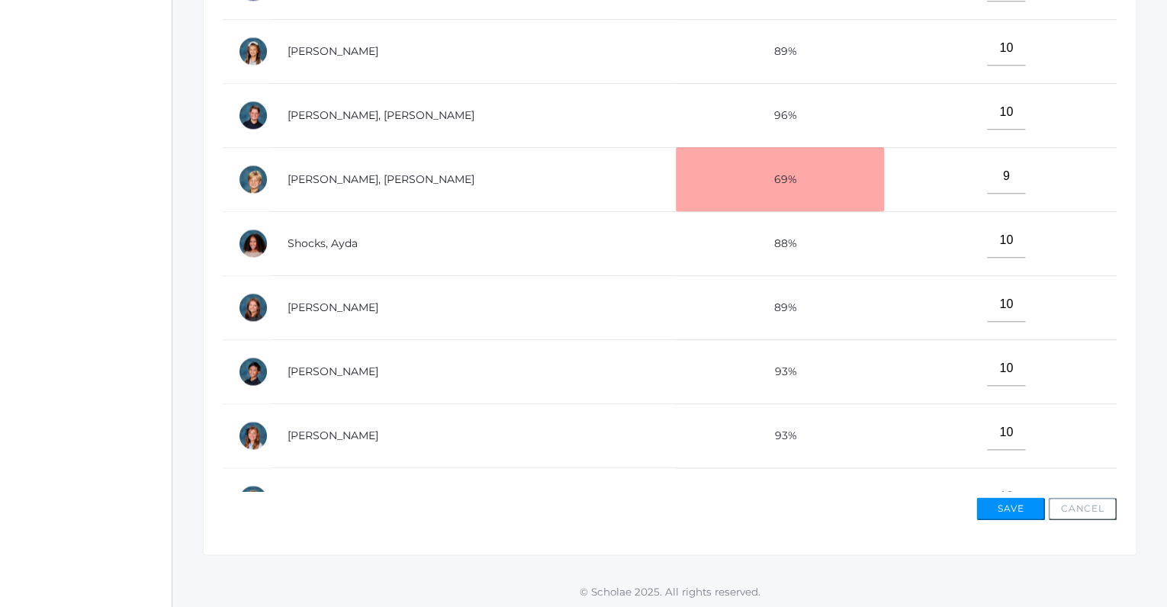
scroll to position [734, 0]
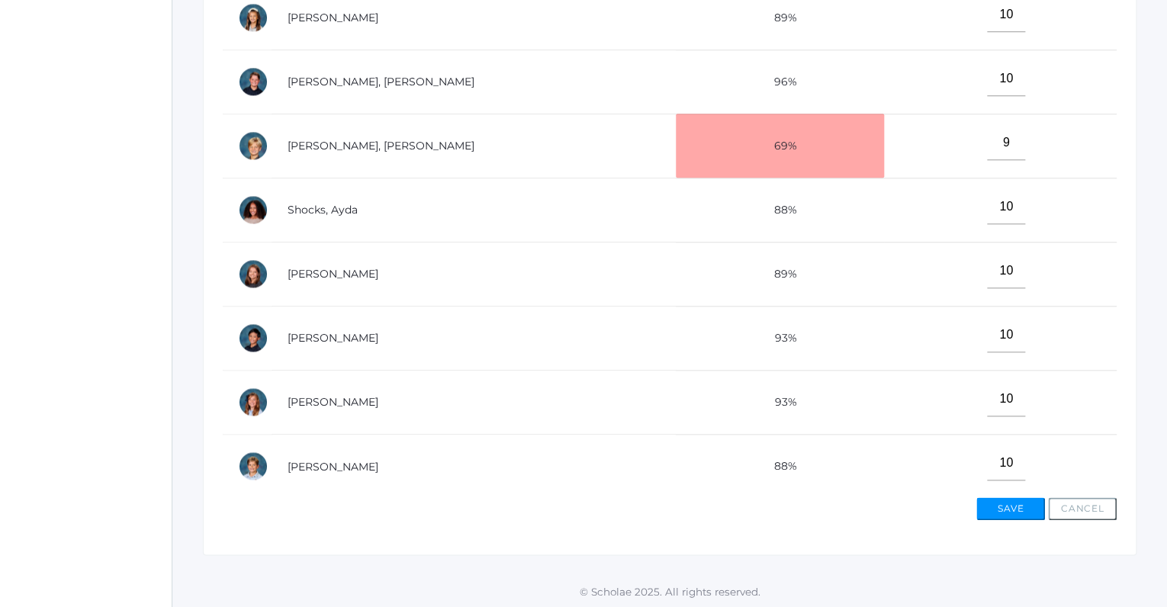
type input"] "10"
click at [1024, 512] on button "Save" at bounding box center [1011, 508] width 69 height 23
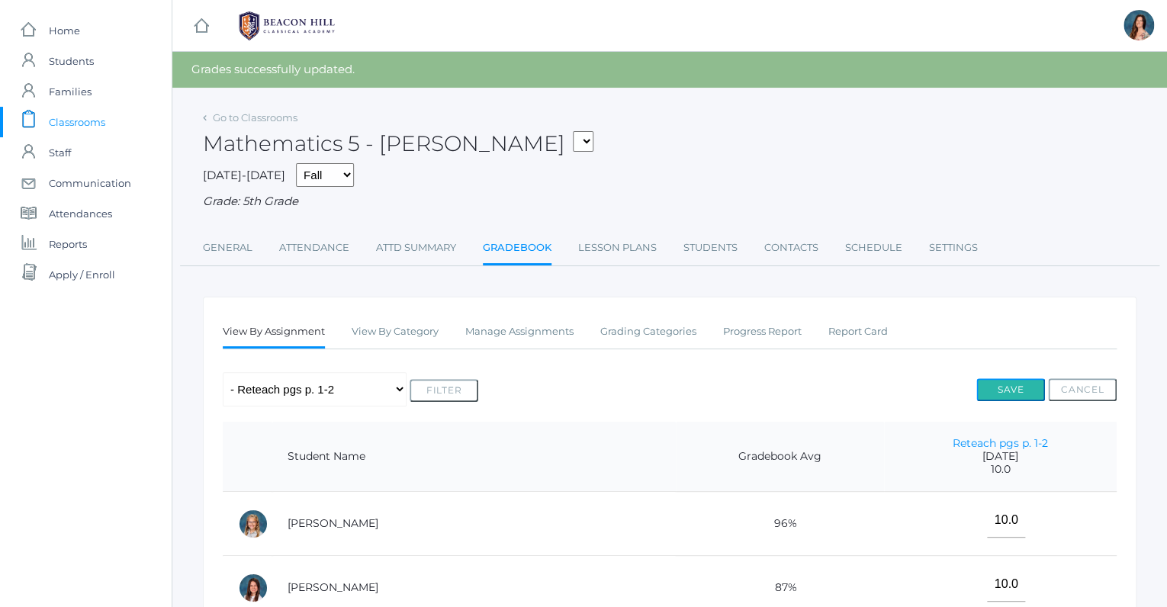
click at [1001, 381] on button "Save" at bounding box center [1011, 389] width 69 height 23
click at [573, 131] on select "05ART - Art 5 [PERSON_NAME] 05CITIZEN - Citizenship and Stewardship 5 [PERSON_N…" at bounding box center [583, 141] width 21 height 21
drag, startPoint x: 542, startPoint y: 130, endPoint x: 480, endPoint y: 134, distance: 61.9
click at [480, 134] on div "Mathematics 5 - [PERSON_NAME] 05ART - Art 5 [PERSON_NAME] 05CITIZEN - Citizensh…" at bounding box center [670, 135] width 934 height 56
click at [573, 131] on select "05ART - Art 5 [PERSON_NAME] 05CITIZEN - Citizenship and Stewardship 5 [PERSON_N…" at bounding box center [583, 141] width 21 height 21
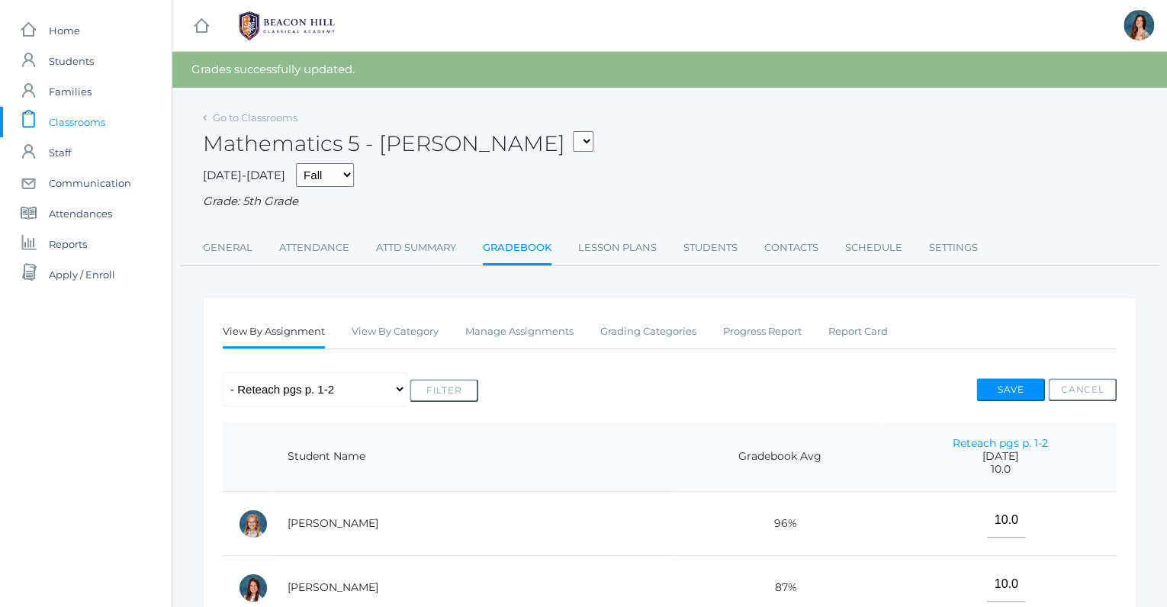
select select "1959"
click option "05CITIZEN - Citizenship and Stewardship 5 [PERSON_NAME]" at bounding box center [0, 0] width 0 height 0
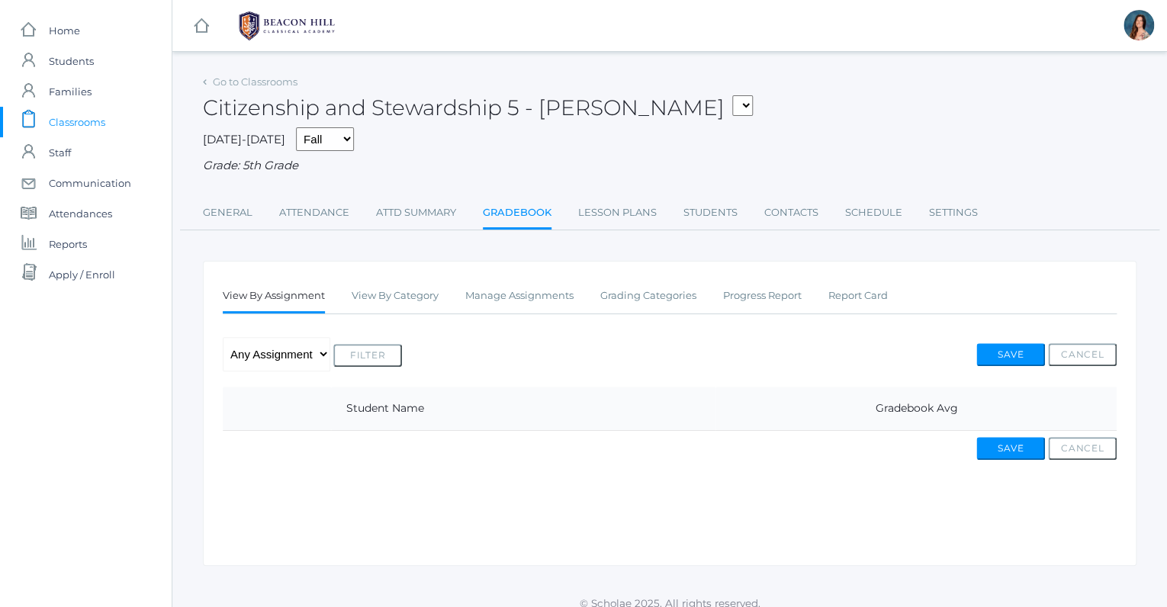
click at [73, 116] on span "Classrooms" at bounding box center [77, 122] width 56 height 31
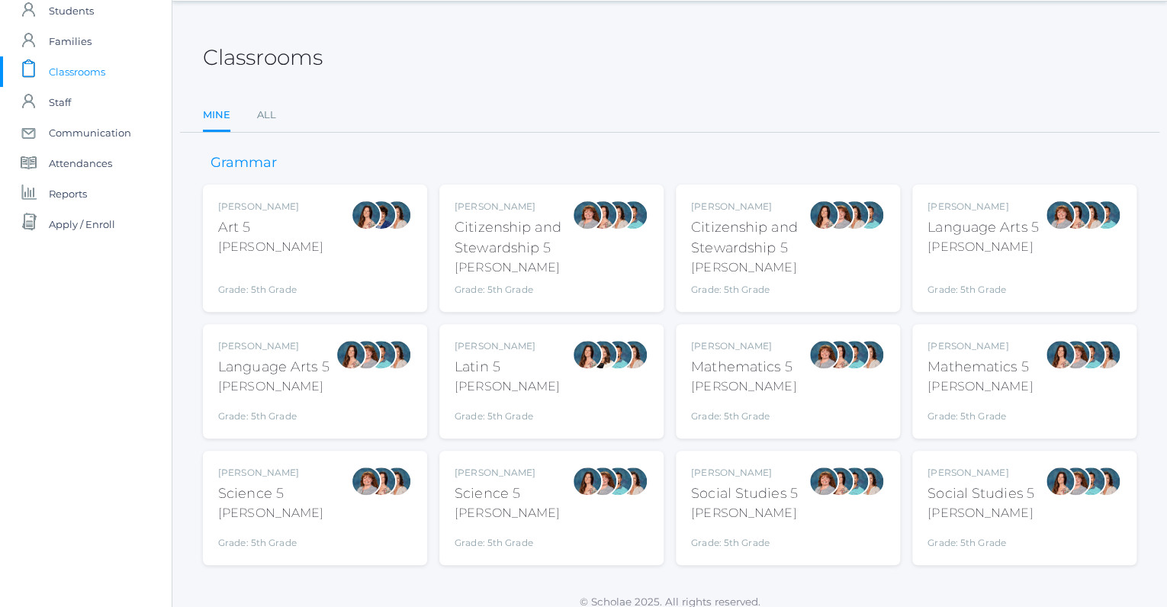
scroll to position [59, 0]
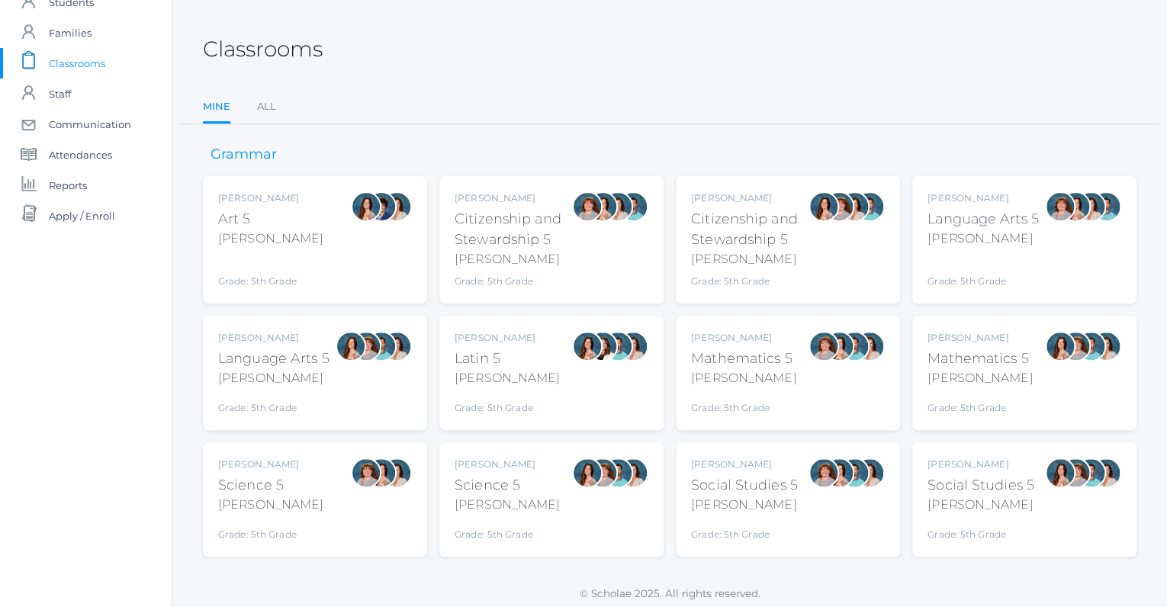
click at [963, 472] on div "Rebecca Salazar Social Studies 5 Salazar Grade: 5th Grade 05SOCS" at bounding box center [981, 500] width 107 height 84
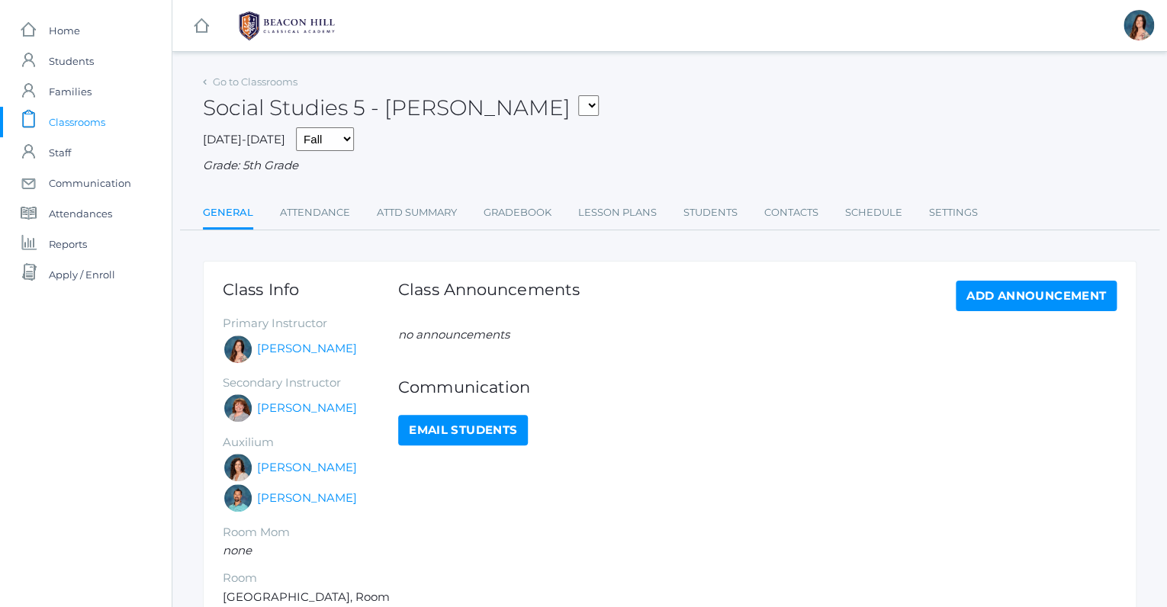
click at [548, 231] on div "Go to Classrooms Social Studies 5 - Salazar 05ART - Art 5 Salazar 05CITIZEN - C…" at bounding box center [670, 387] width 934 height 633
click at [530, 211] on link "Gradebook" at bounding box center [518, 213] width 68 height 31
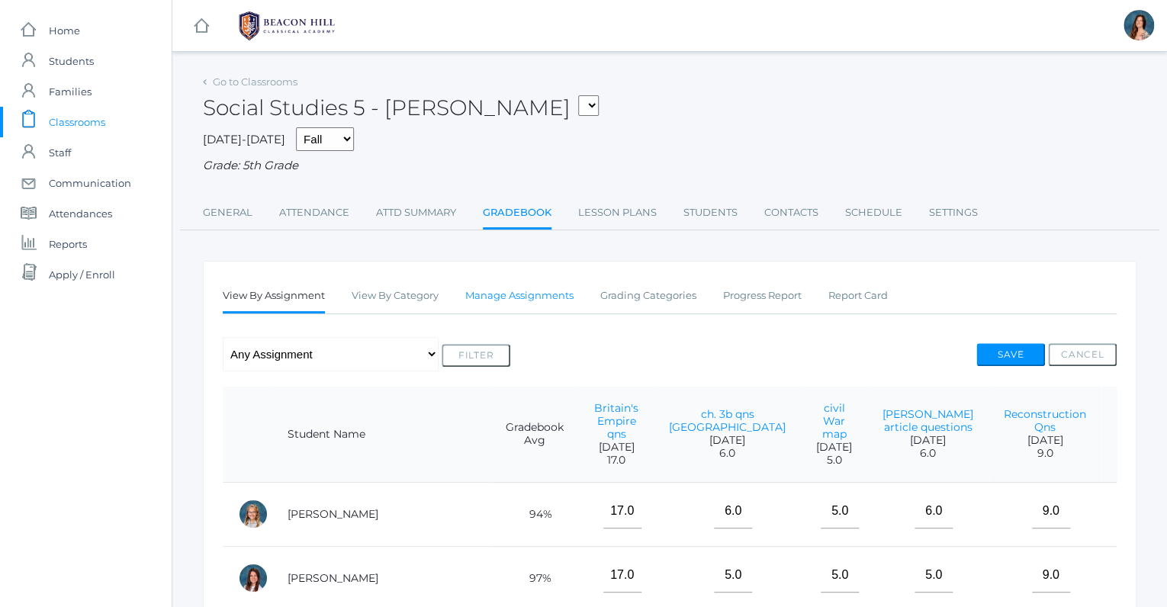
click at [527, 291] on link "Manage Assignments" at bounding box center [519, 296] width 108 height 31
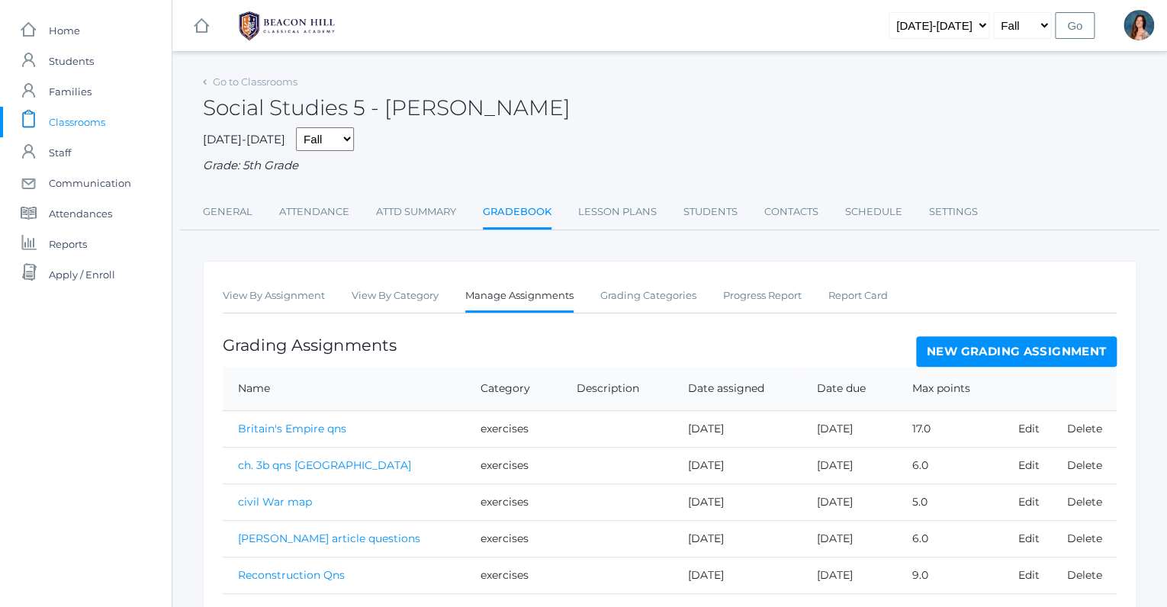
click at [968, 354] on link "New Grading Assignment" at bounding box center [1016, 351] width 201 height 31
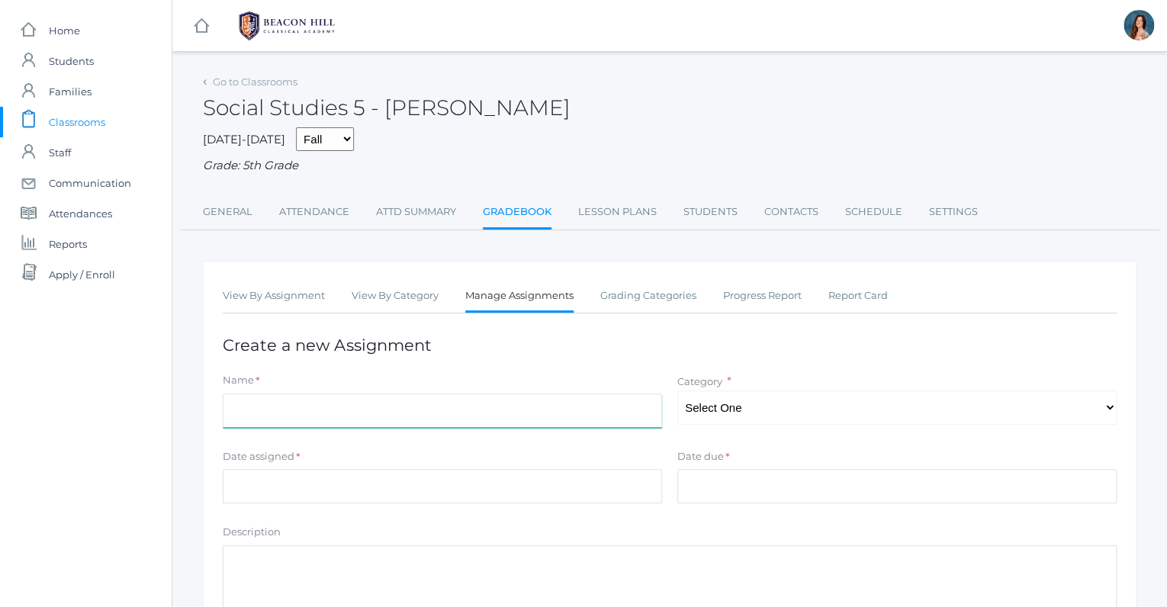
click at [347, 414] on input "Name" at bounding box center [442, 411] width 439 height 34
type input "Map Skills Quiz"
select select "1053"
click option "tests" at bounding box center [0, 0] width 0 height 0
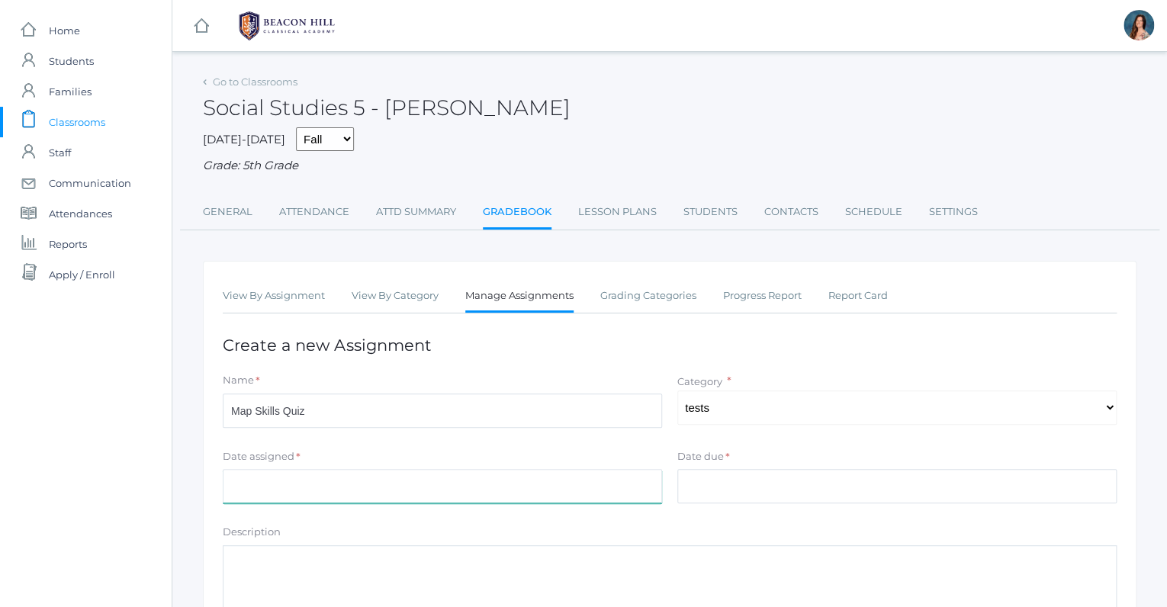
click at [510, 484] on input "Date assigned" at bounding box center [442, 486] width 439 height 34
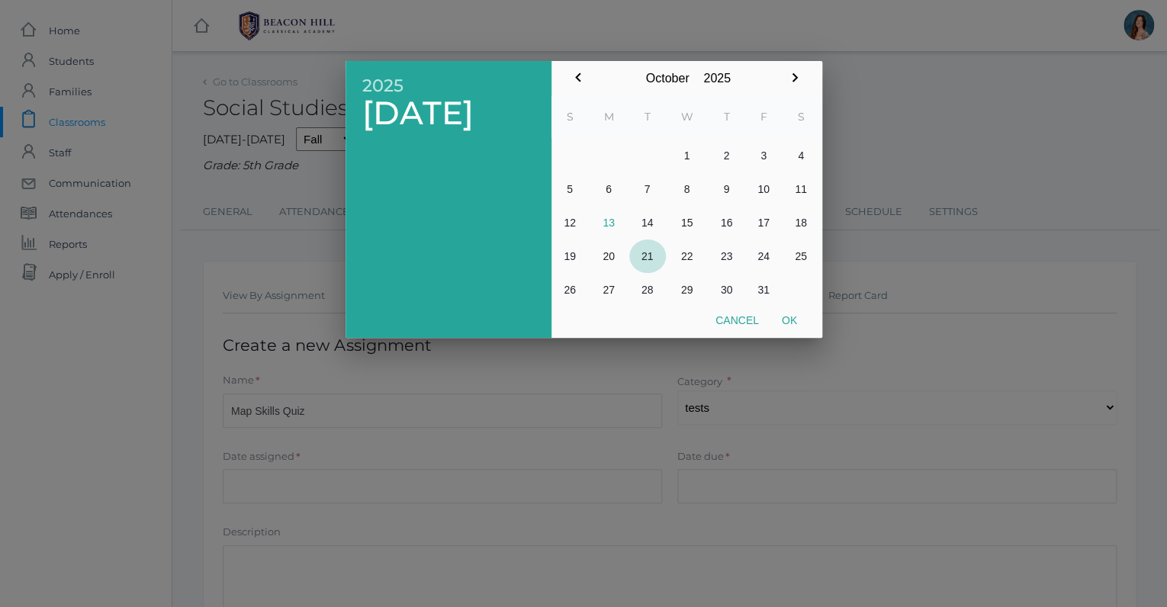
drag, startPoint x: 652, startPoint y: 244, endPoint x: 774, endPoint y: 183, distance: 136.5
click at [774, 183] on tbody "1 2 3 4 5 6 7 8 9 10 11 12 13 14 15 16 17 18 19 20 21 22 23 24 25 26 27 28 29 3…" at bounding box center [686, 223] width 269 height 168
click at [774, 183] on button "10" at bounding box center [763, 189] width 37 height 34
click at [790, 316] on button "Ok" at bounding box center [790, 320] width 38 height 27
type input "[DATE]"
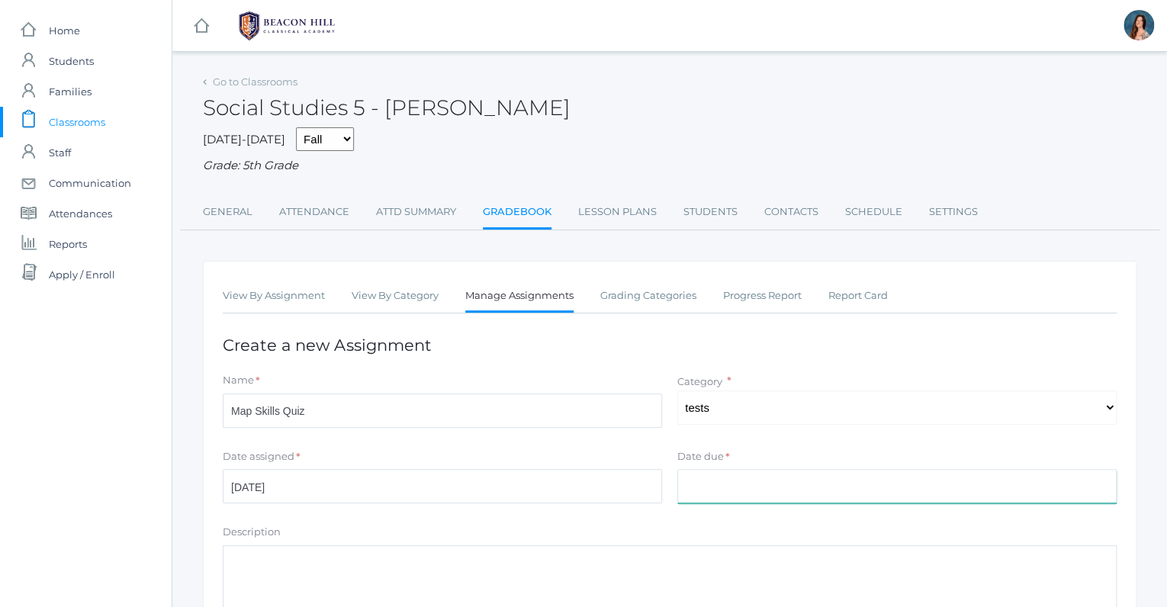
click at [715, 479] on input "Date due" at bounding box center [897, 486] width 439 height 34
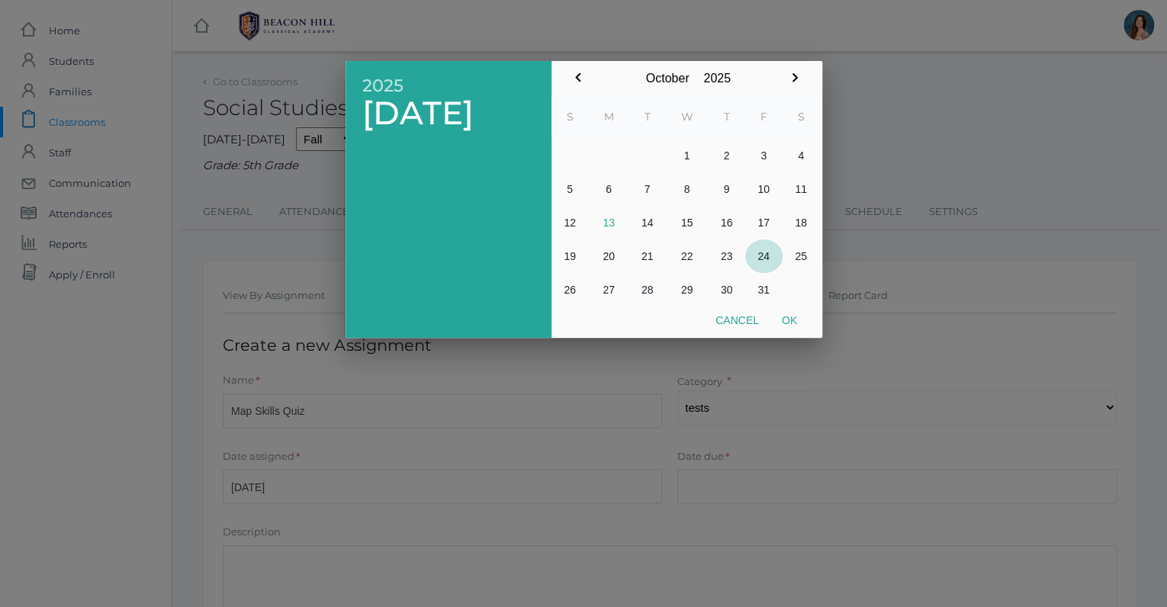
drag, startPoint x: 774, startPoint y: 256, endPoint x: 773, endPoint y: 246, distance: 10.7
click at [773, 246] on button "24" at bounding box center [763, 257] width 37 height 34
drag, startPoint x: 772, startPoint y: 243, endPoint x: 762, endPoint y: 190, distance: 53.6
click at [762, 190] on tbody "1 2 3 4 5 6 7 8 9 10 11 12 13 14 15 16 17 18 19 20 21 22 23 24 25 26 27 28 29 3…" at bounding box center [686, 223] width 269 height 168
click at [762, 190] on button "10" at bounding box center [763, 189] width 37 height 34
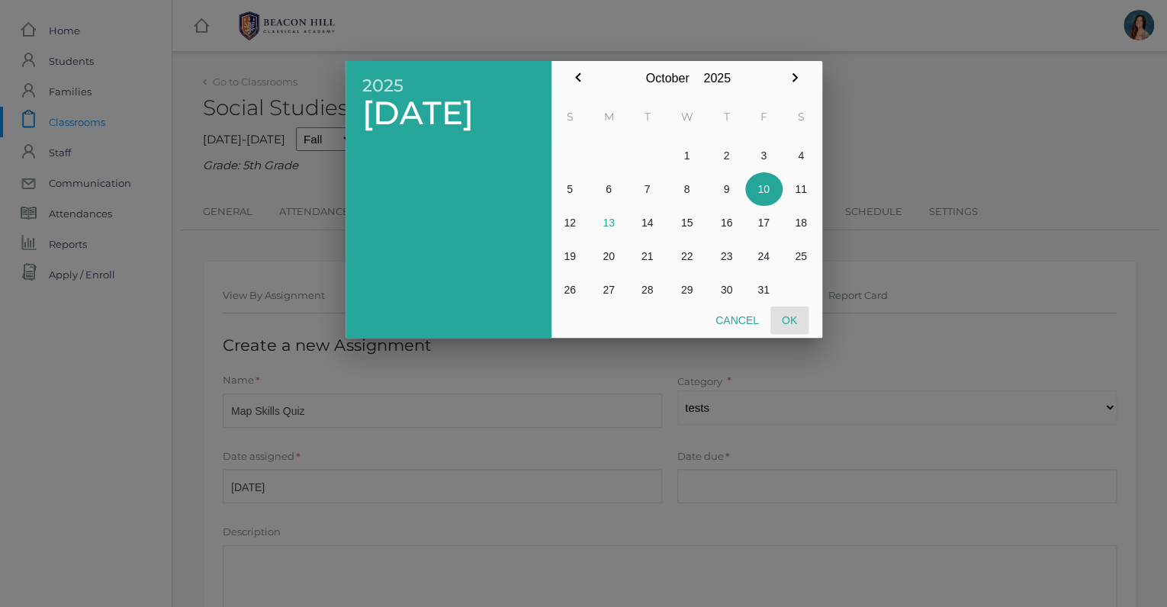
click at [792, 325] on button "Ok" at bounding box center [790, 320] width 38 height 27
type input "[DATE]"
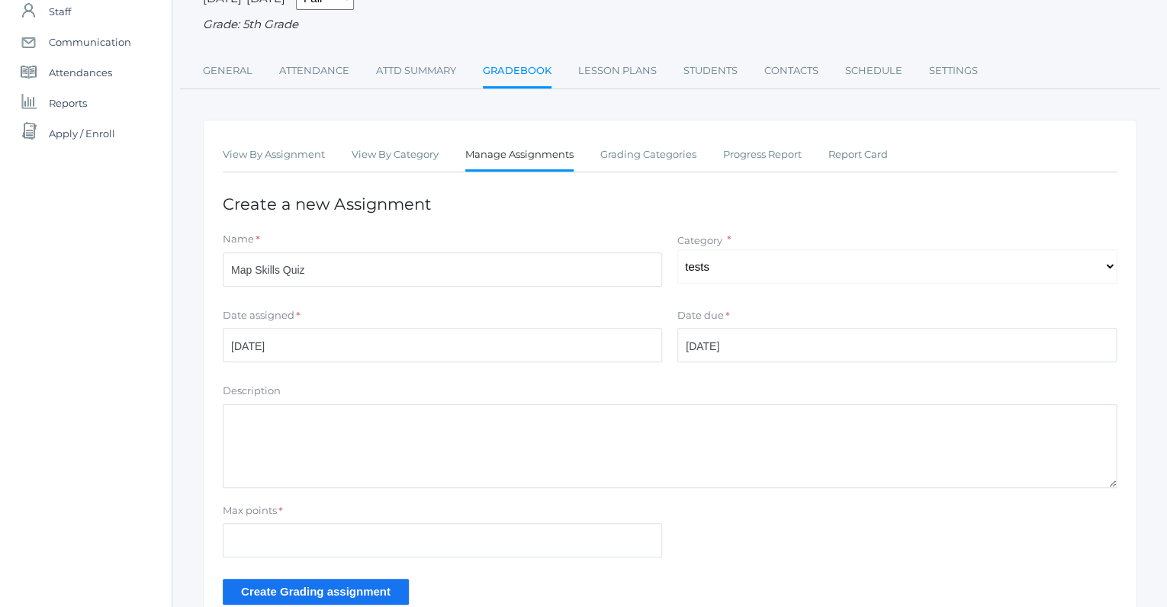
scroll to position [227, 0]
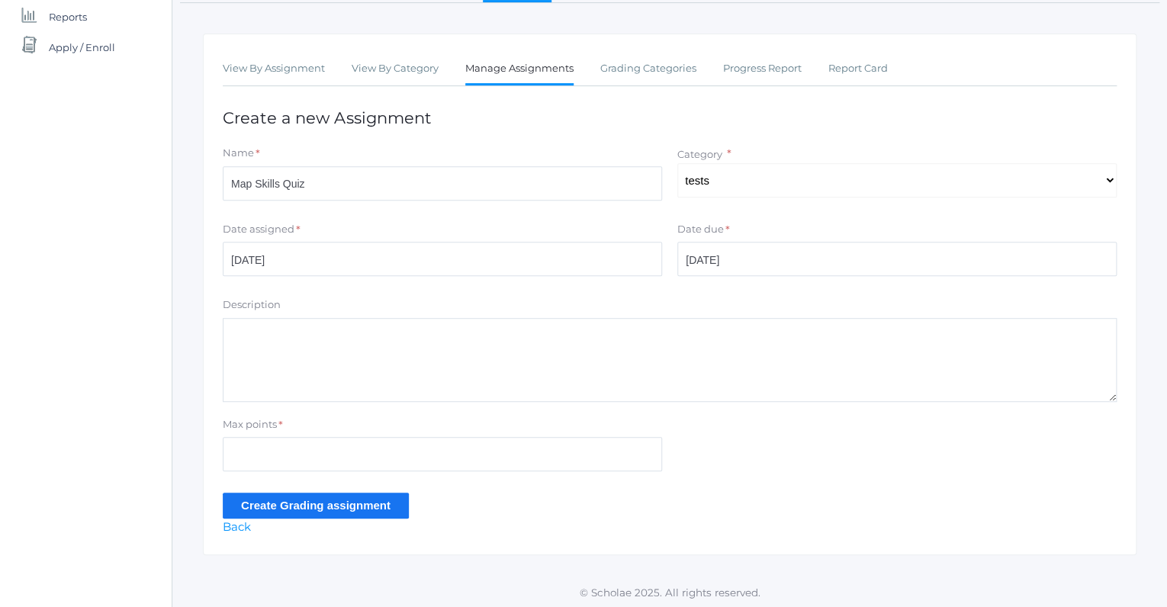
click at [387, 497] on input "Create Grading assignment" at bounding box center [316, 505] width 186 height 25
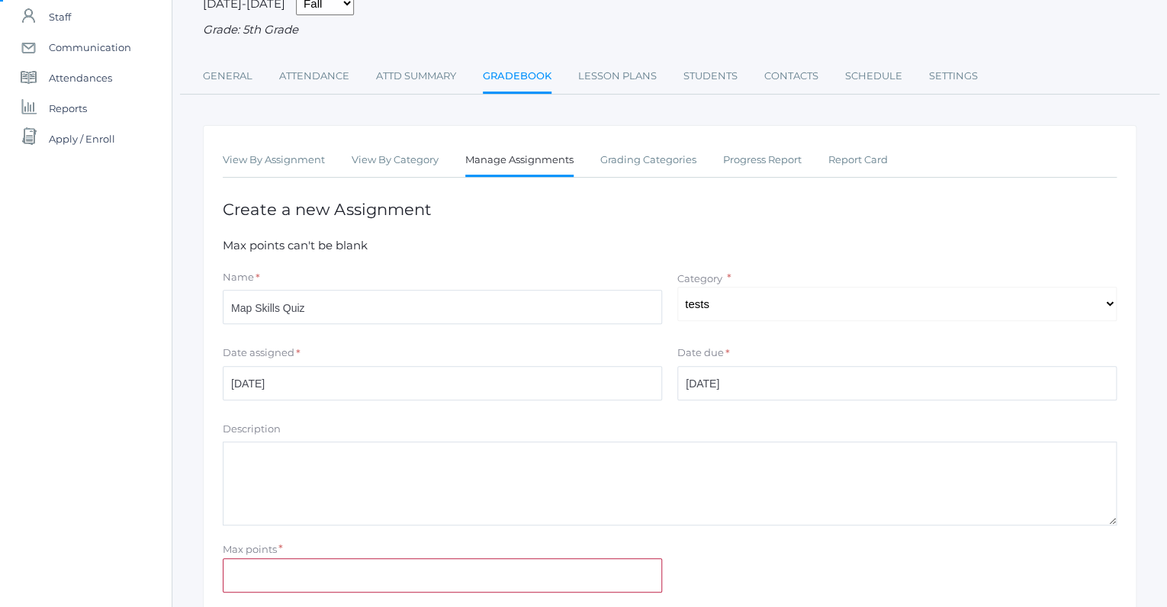
scroll to position [257, 0]
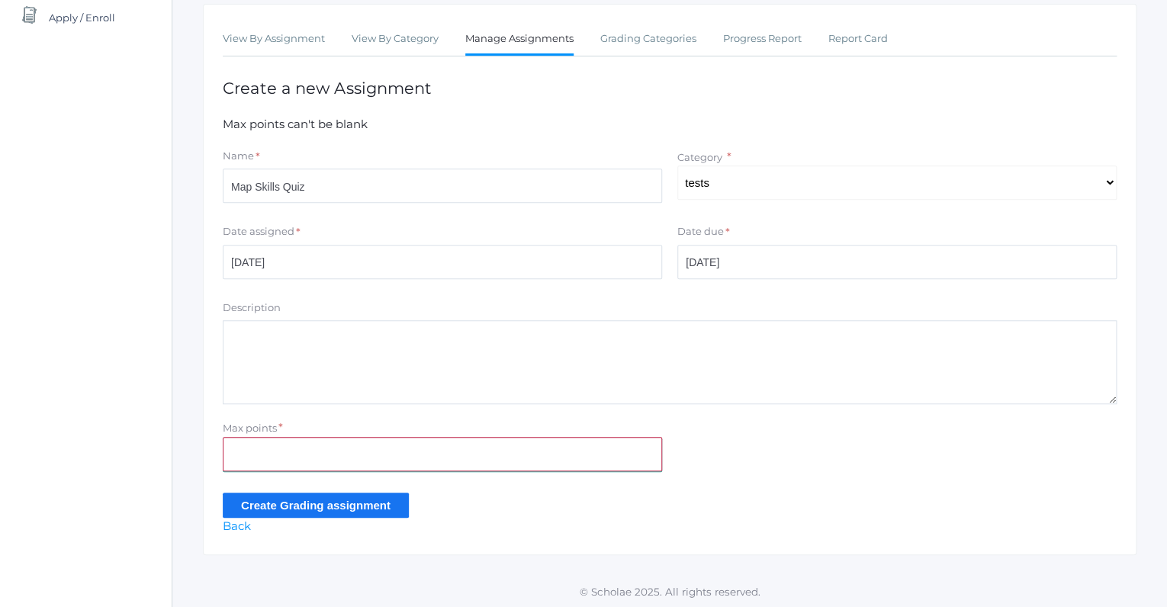
click at [256, 449] on input "Max points" at bounding box center [442, 454] width 439 height 34
type input "20"
click at [266, 509] on input "Create Grading assignment" at bounding box center [316, 505] width 186 height 25
